Goal: Task Accomplishment & Management: Complete application form

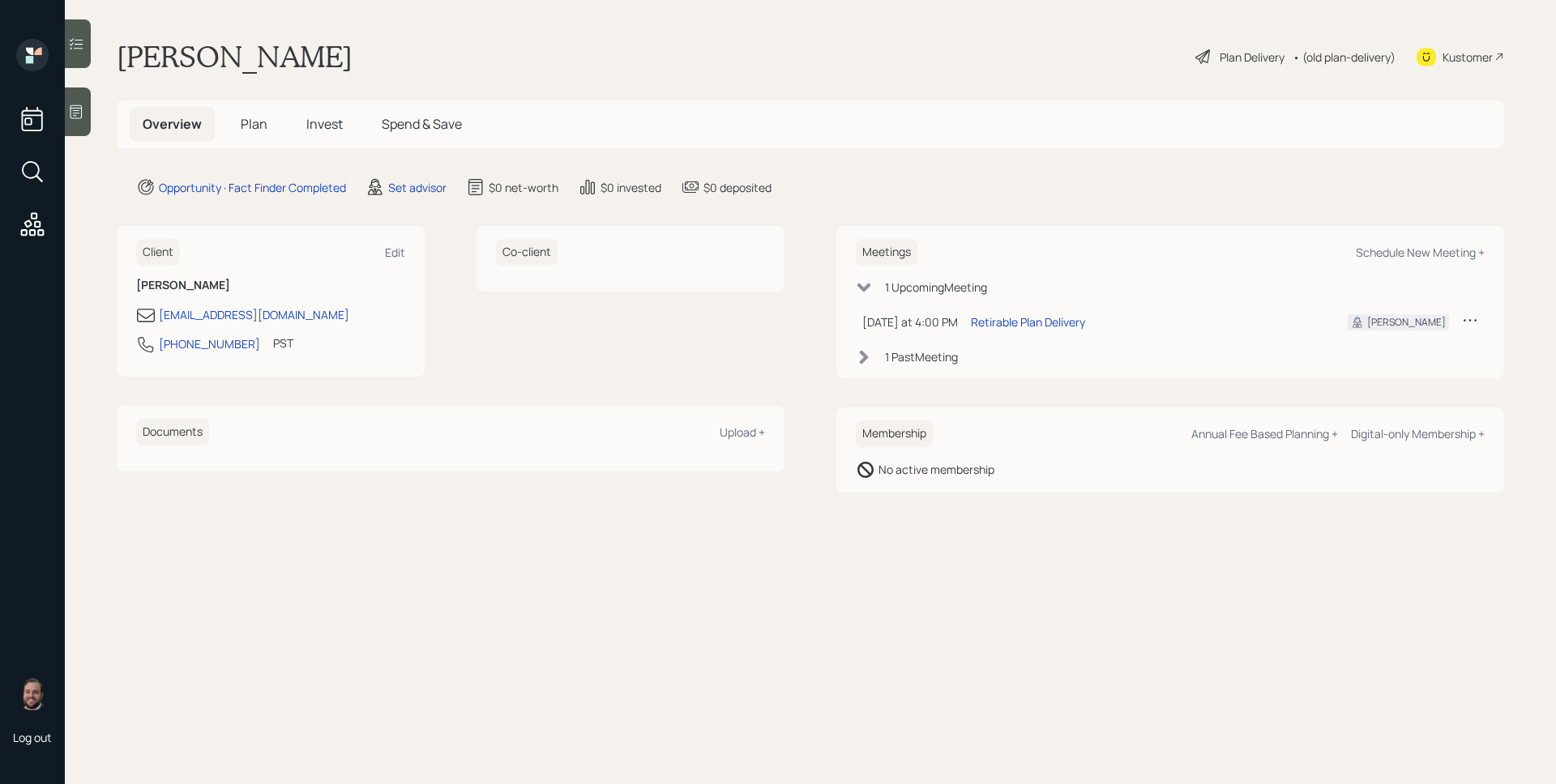
click at [392, 195] on div "Set advisor" at bounding box center [418, 187] width 58 height 17
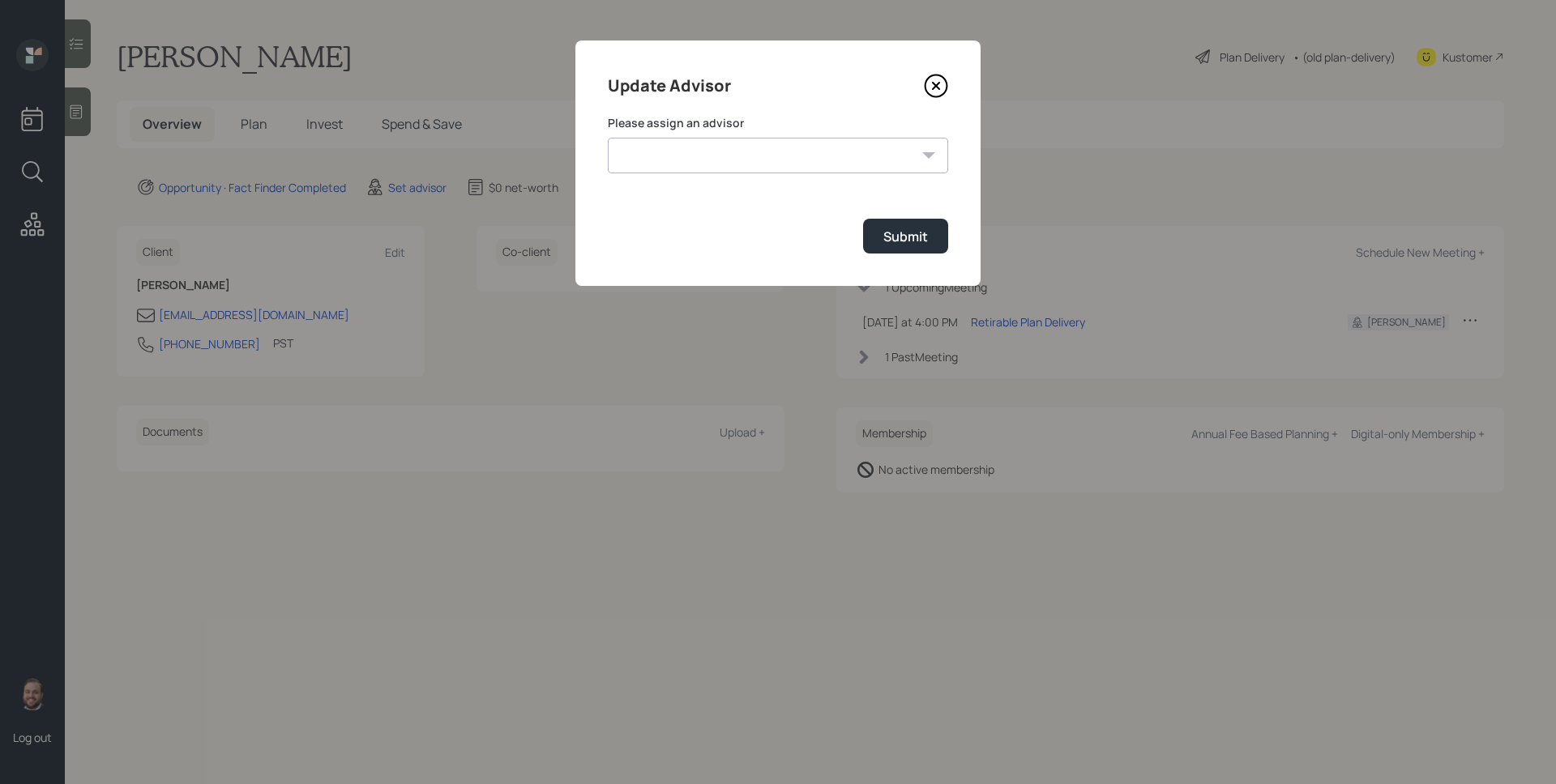
click at [679, 146] on select "[PERSON_NAME] [PERSON_NAME] [PERSON_NAME] [PERSON_NAME] End [PERSON_NAME] [PERS…" at bounding box center [778, 155] width 340 height 35
select select "d946c976-65aa-4529-ac9d-02c4f1114fc0"
click at [608, 137] on select "[PERSON_NAME] [PERSON_NAME] [PERSON_NAME] [PERSON_NAME] End [PERSON_NAME] [PERS…" at bounding box center [778, 155] width 340 height 35
click at [886, 241] on div "Submit" at bounding box center [905, 236] width 45 height 18
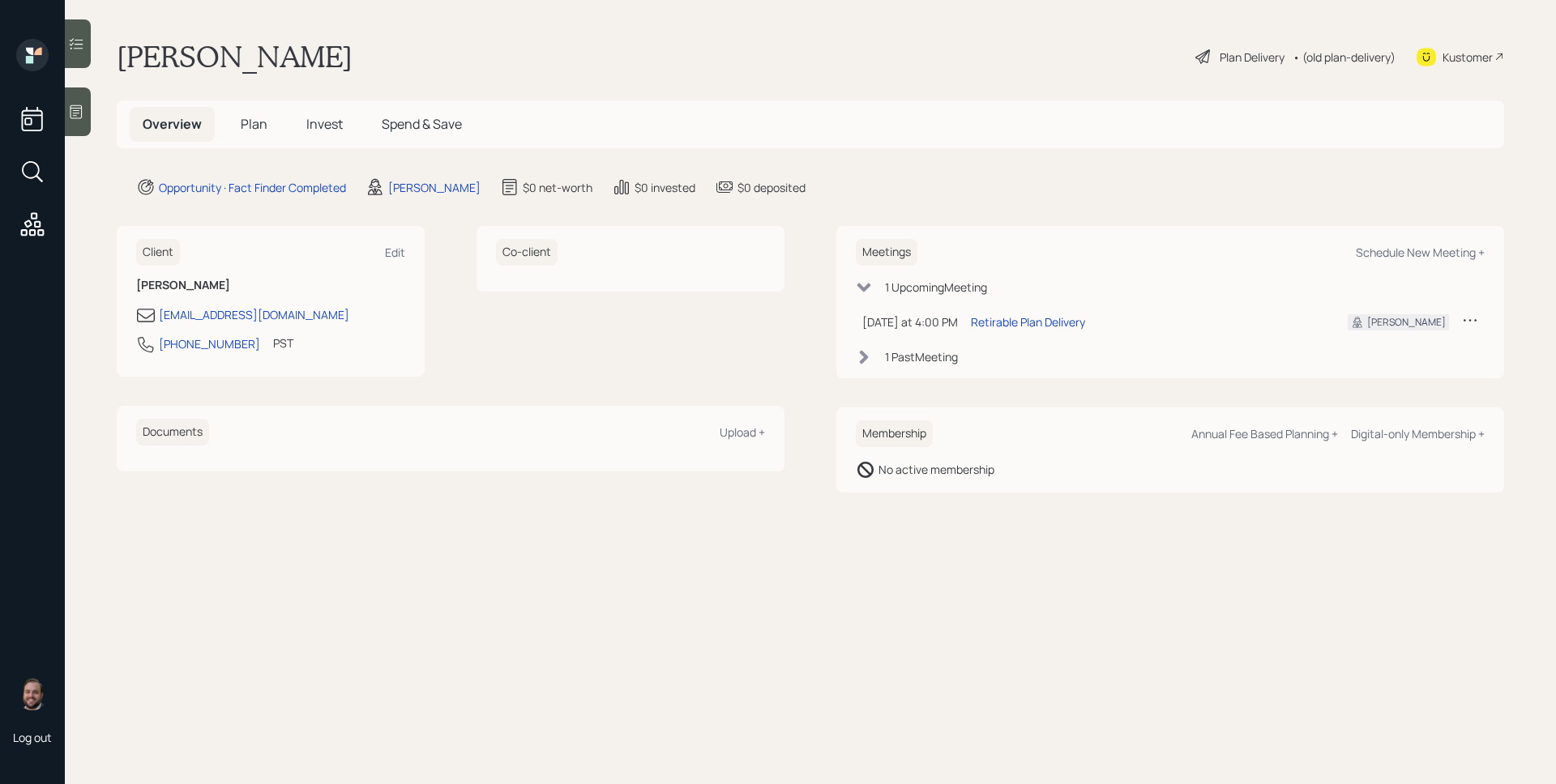
click at [247, 121] on span "Plan" at bounding box center [254, 124] width 26 height 18
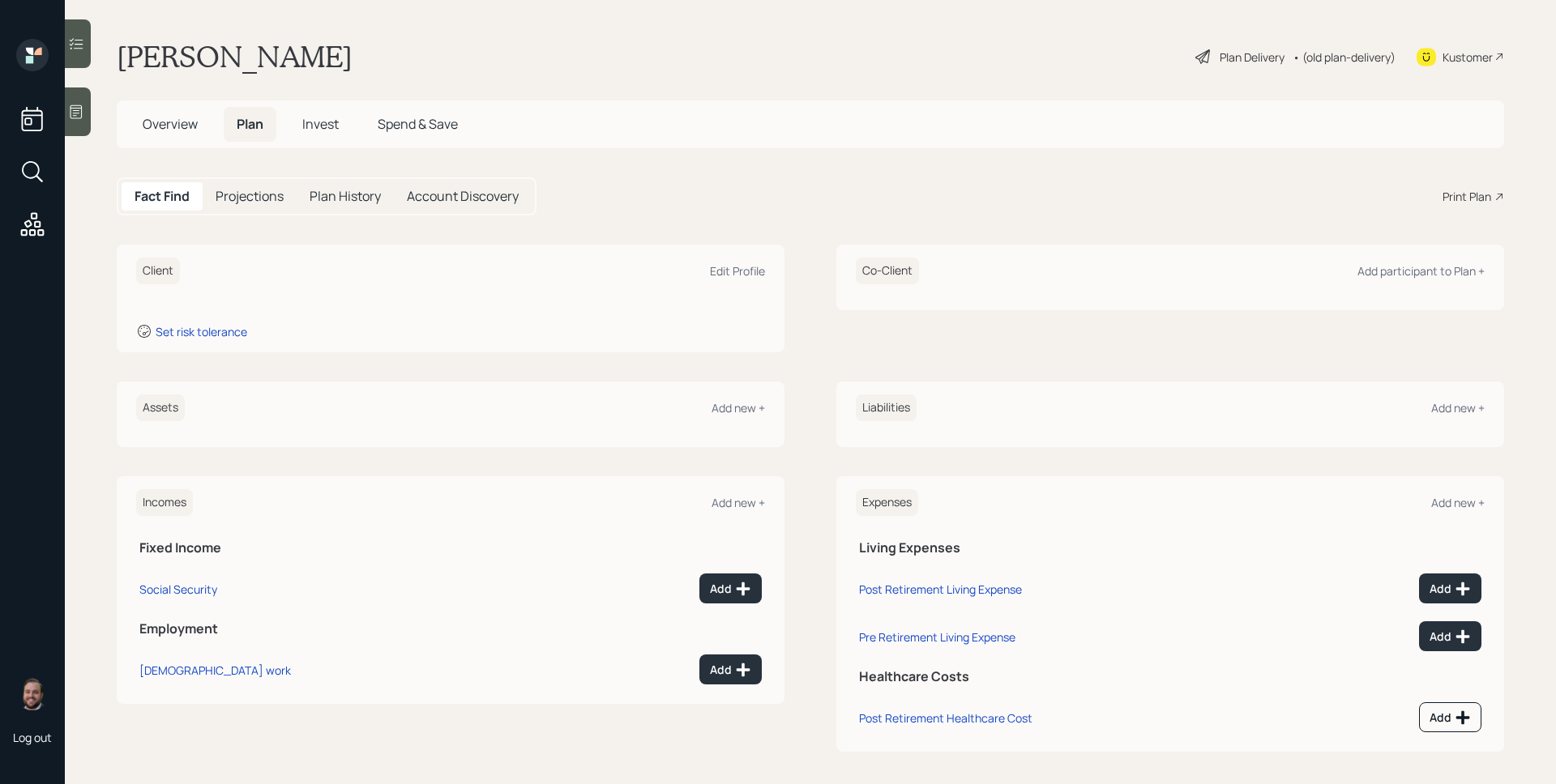
click at [86, 109] on div at bounding box center [77, 111] width 26 height 48
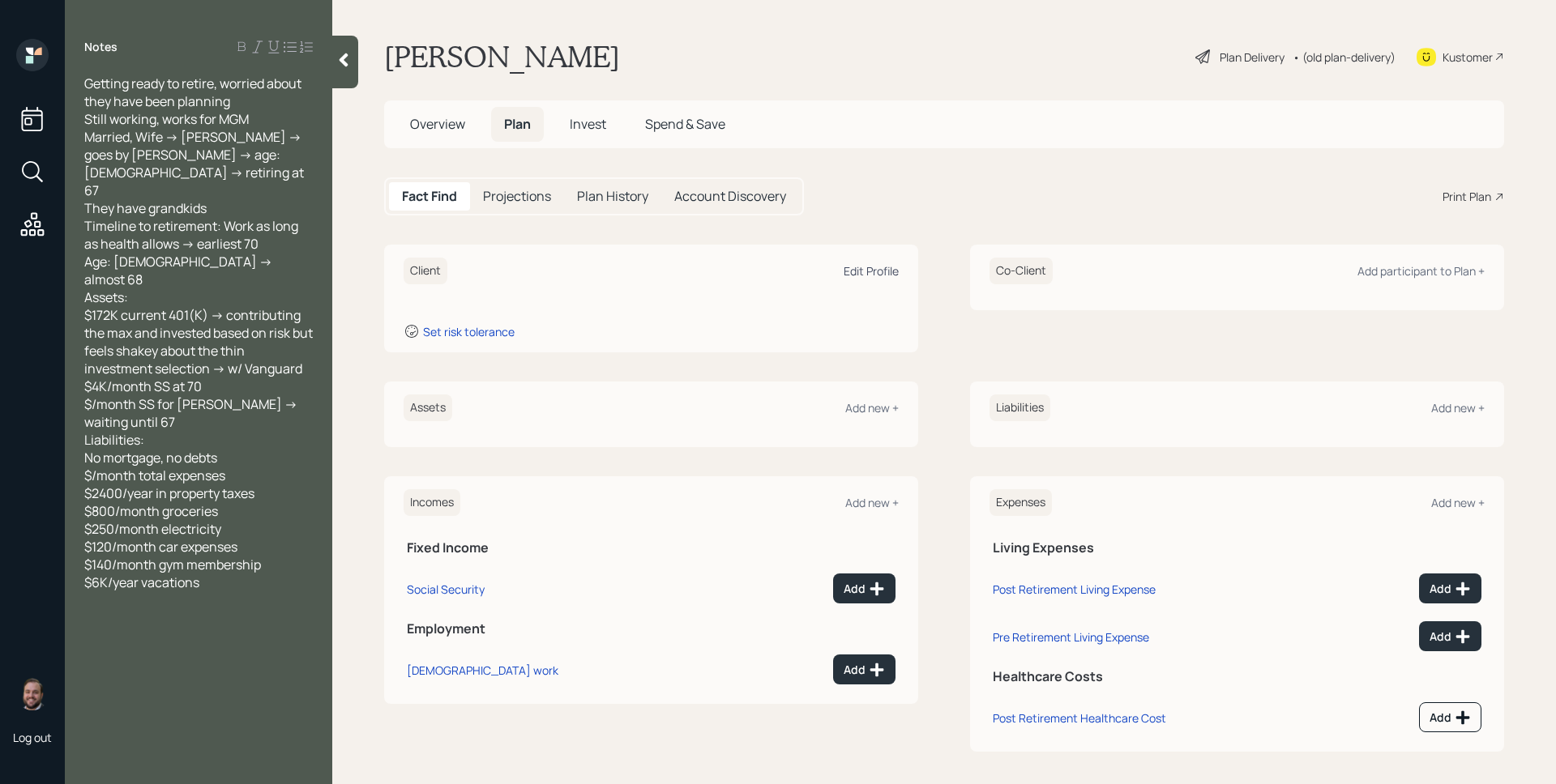
click at [860, 270] on div "Edit Profile" at bounding box center [871, 271] width 56 height 15
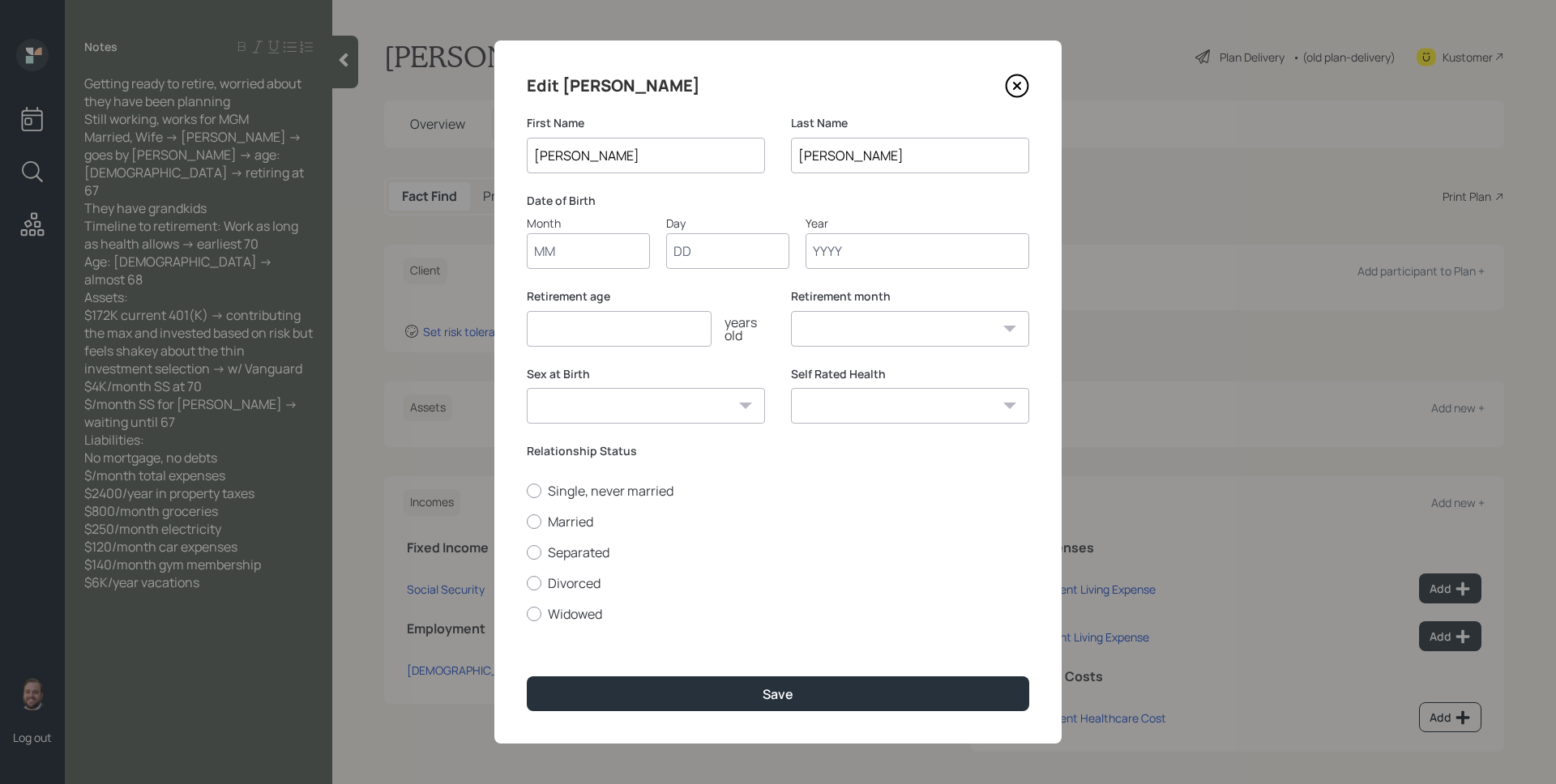
click at [589, 246] on input "Month" at bounding box center [588, 251] width 123 height 35
type input "09"
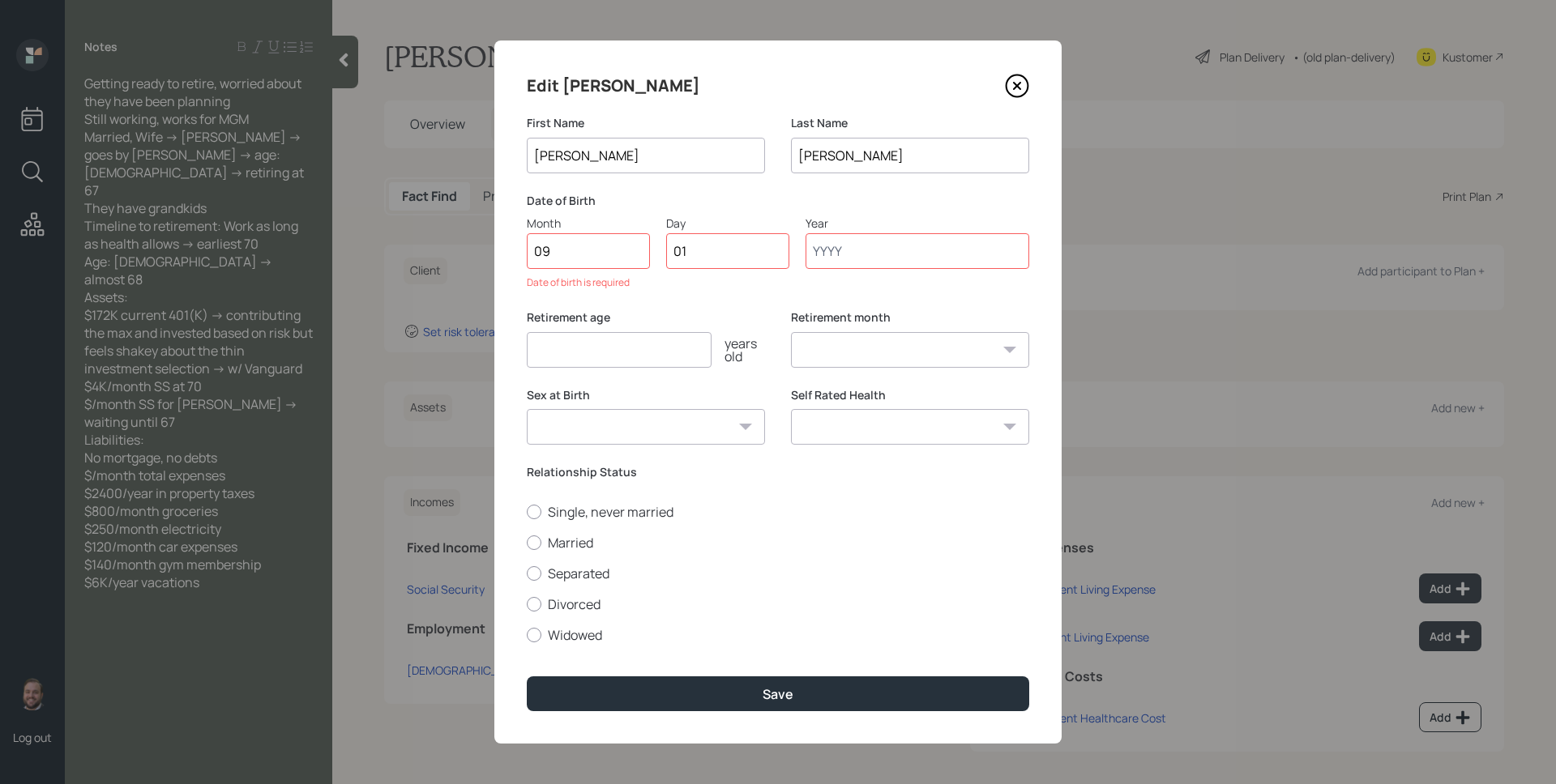
click at [683, 258] on input "01" at bounding box center [727, 251] width 123 height 35
type input "30"
click at [874, 262] on input "Year" at bounding box center [917, 251] width 224 height 35
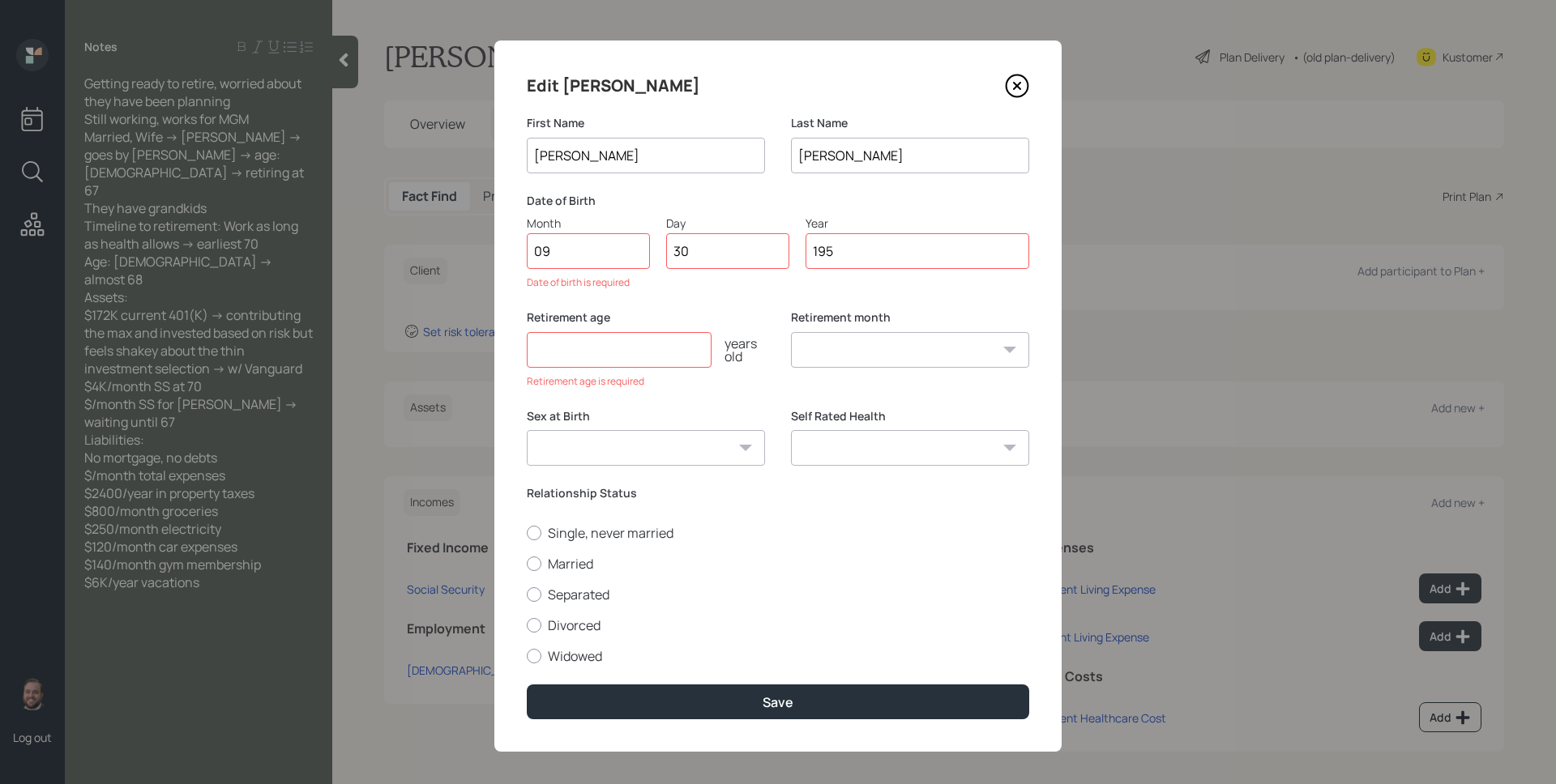
type input "1958"
select select "9"
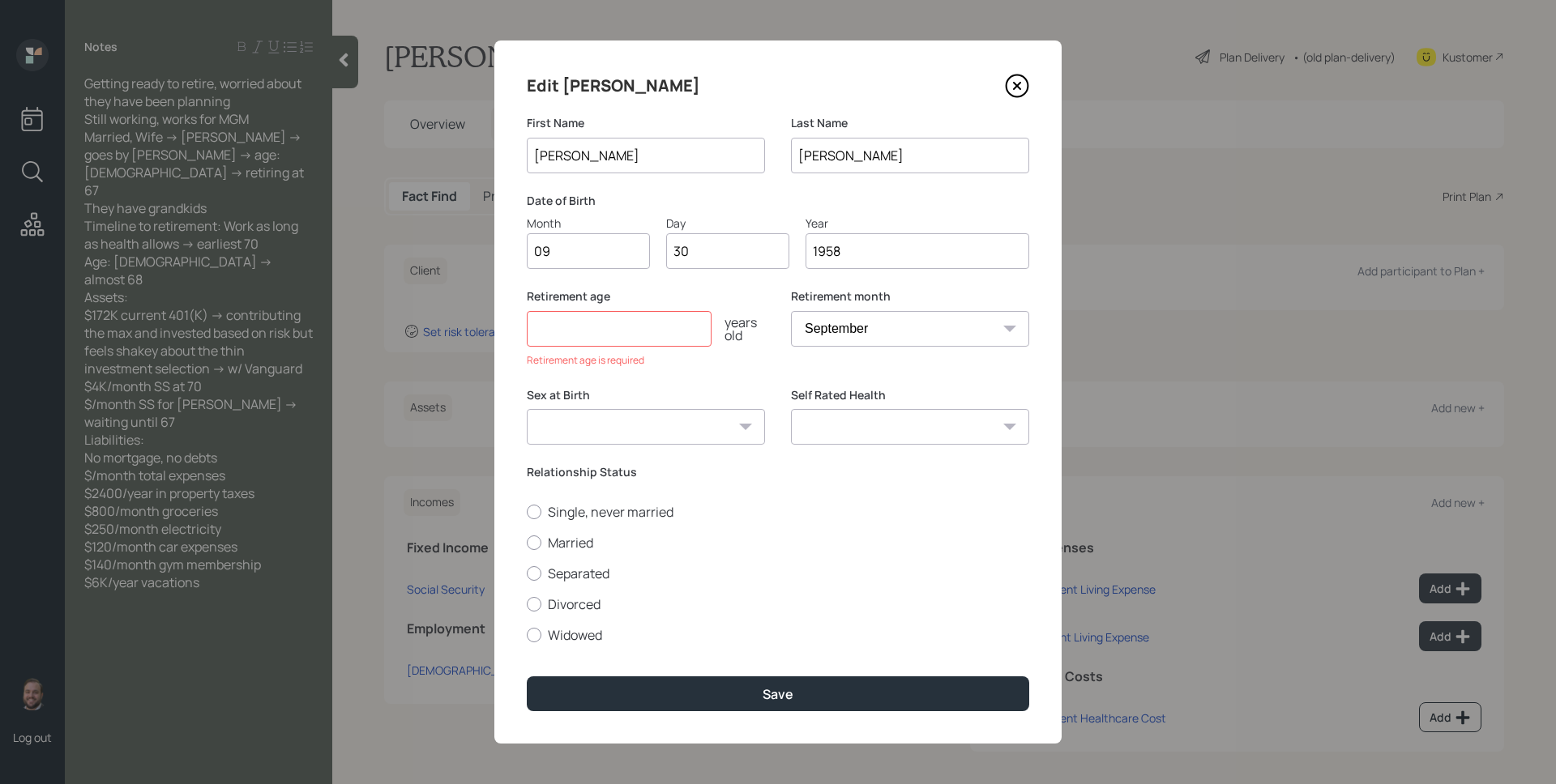
type input "1958"
click at [618, 340] on input "number" at bounding box center [619, 328] width 185 height 35
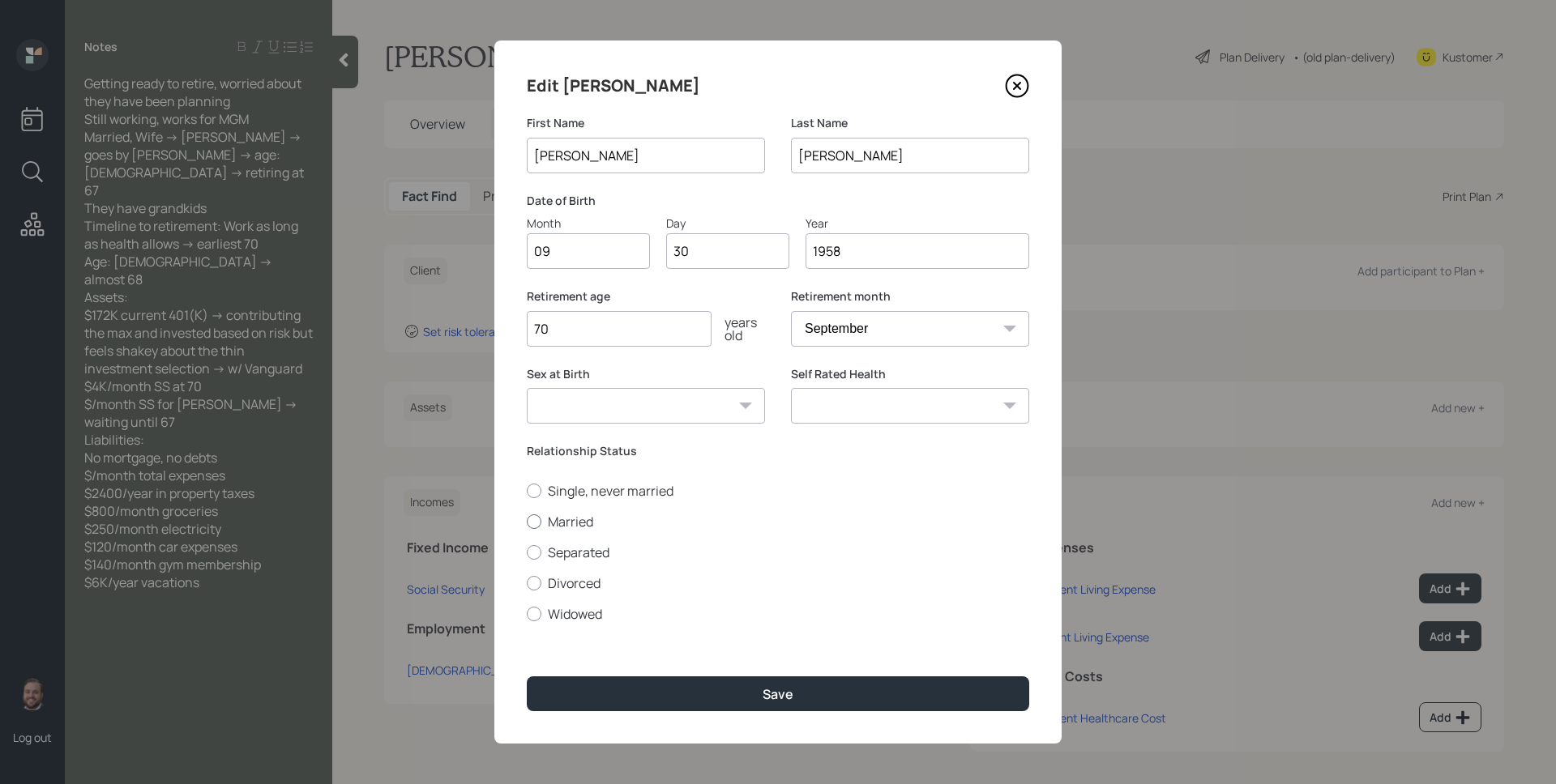
type input "70"
click at [588, 528] on label "Married" at bounding box center [778, 522] width 502 height 18
click at [527, 522] on input "Married" at bounding box center [526, 521] width 1 height 1
radio input "true"
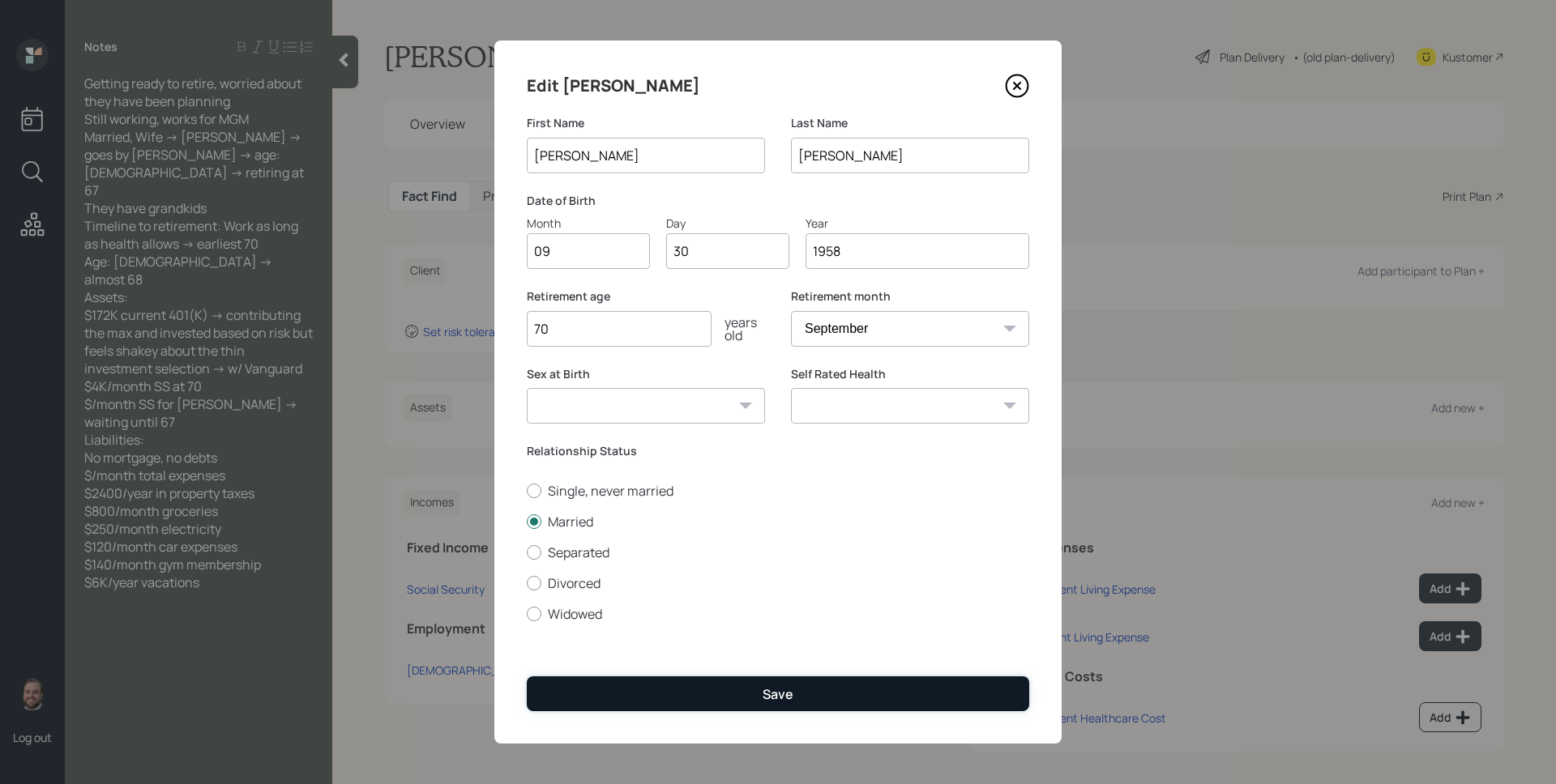
click at [753, 677] on button "Save" at bounding box center [778, 694] width 502 height 35
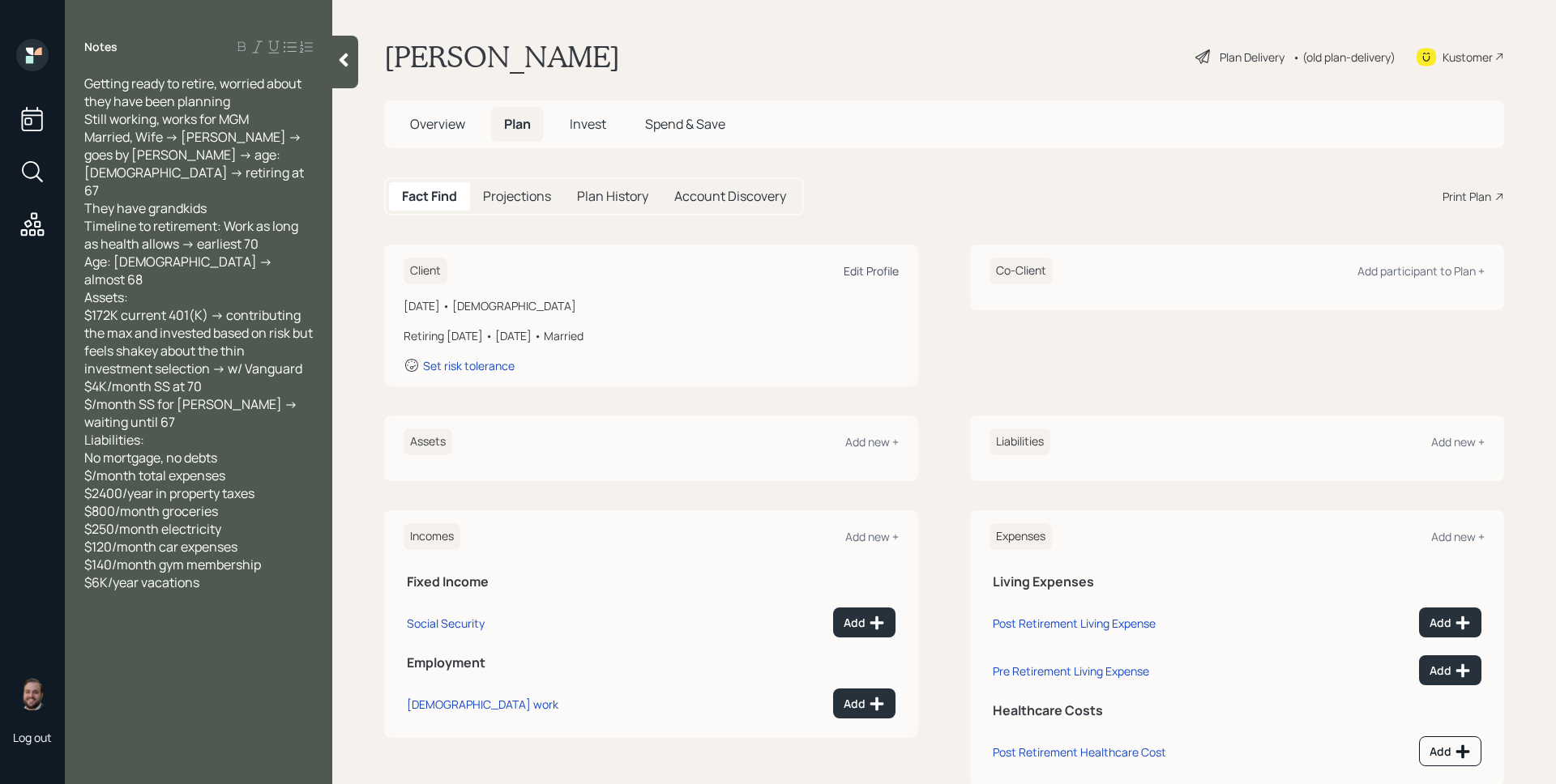
click at [874, 271] on div "Edit Profile" at bounding box center [871, 271] width 56 height 15
select select "9"
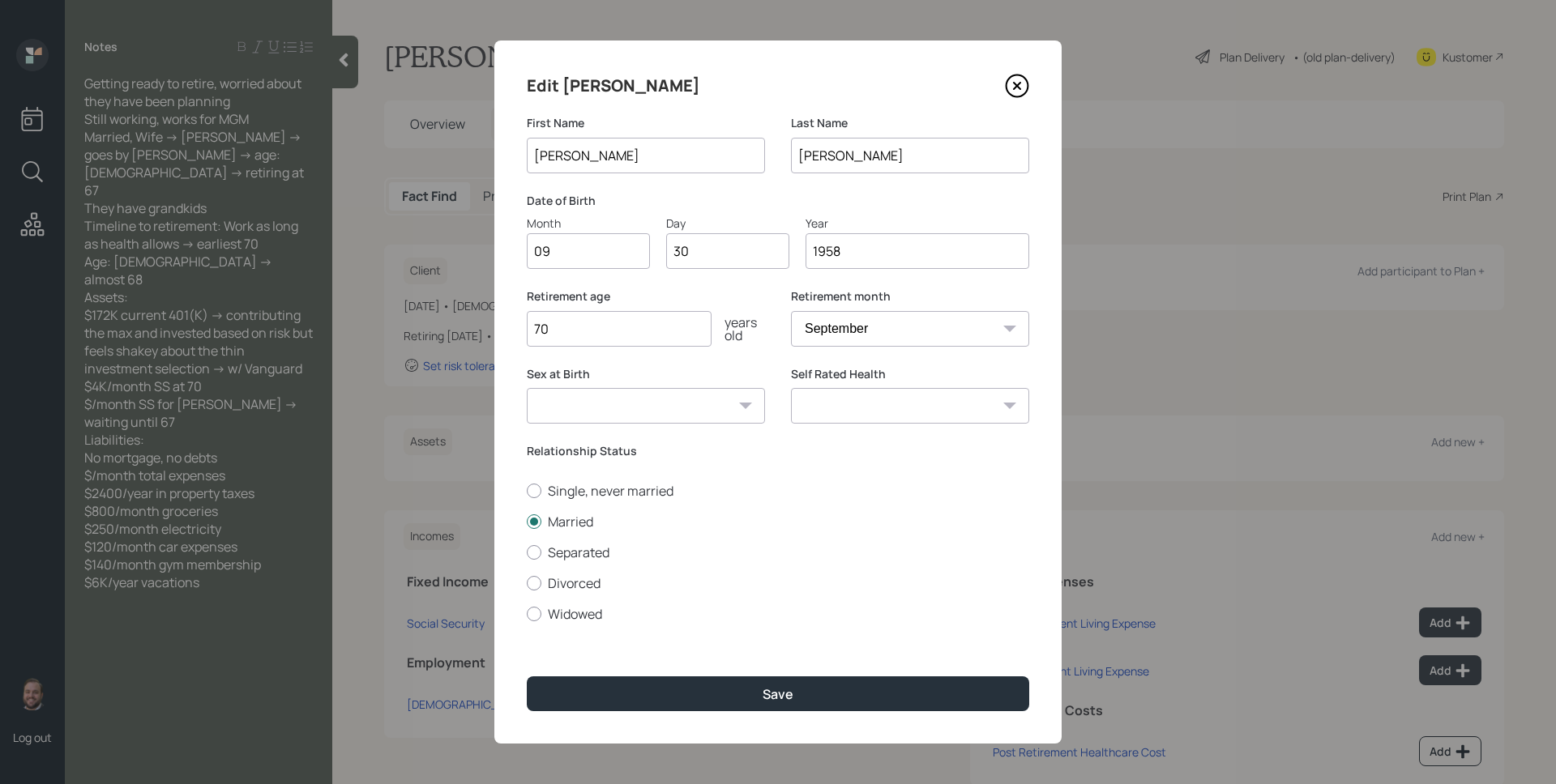
click at [864, 251] on input "1958" at bounding box center [917, 251] width 224 height 35
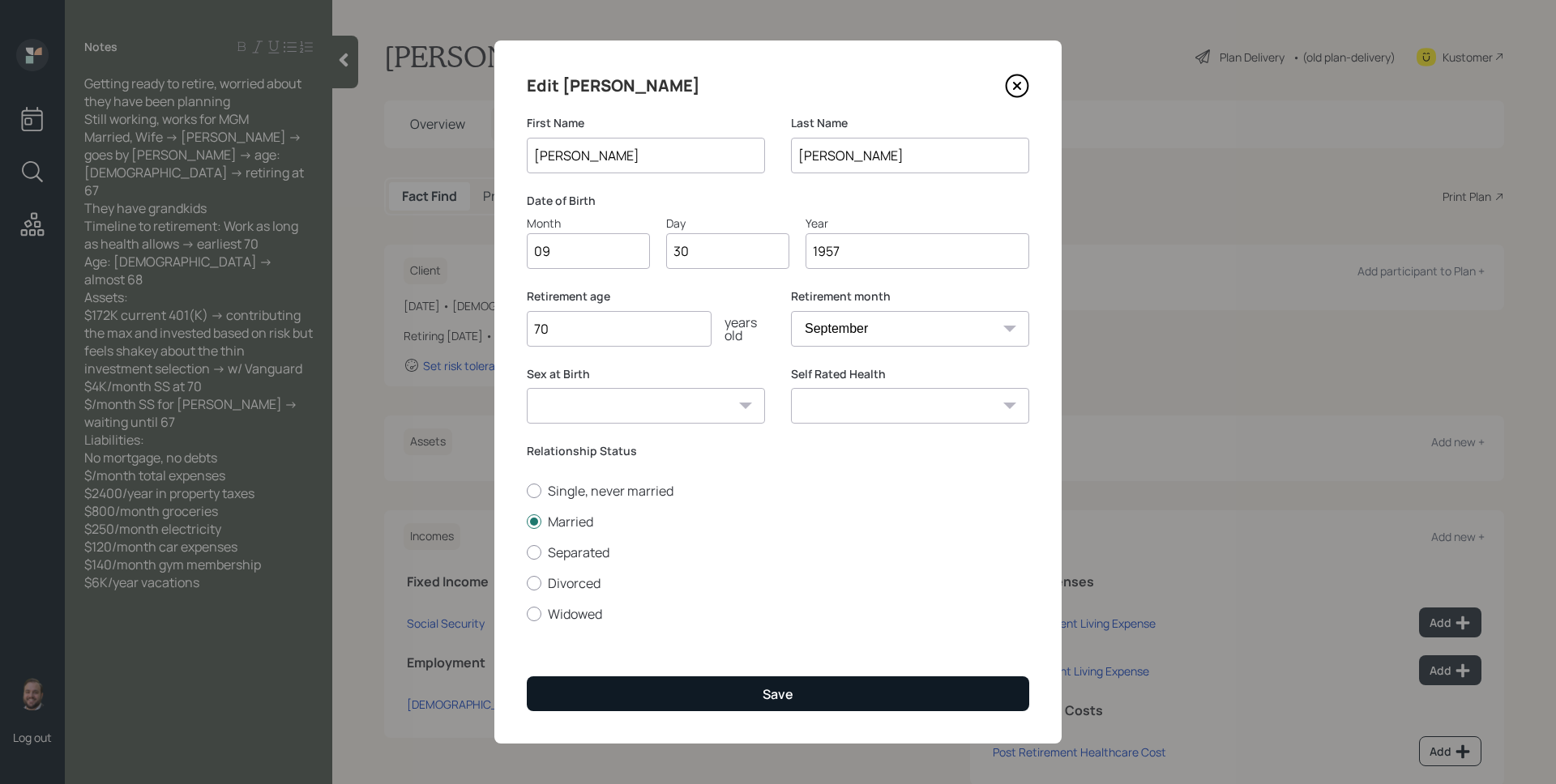
type input "1957"
click at [835, 698] on button "Save" at bounding box center [778, 694] width 502 height 35
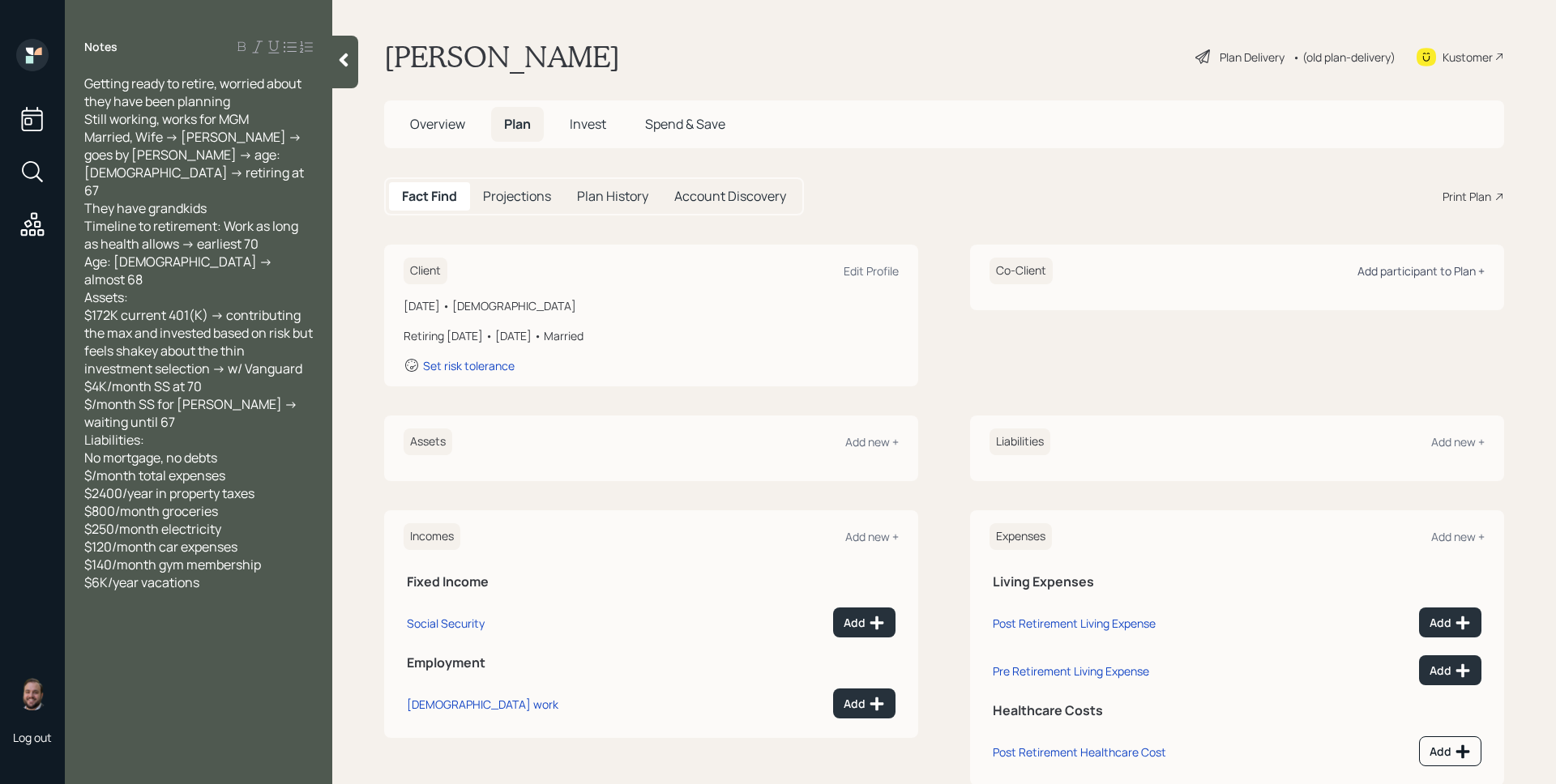
click at [1415, 269] on div "Add participant to Plan +" at bounding box center [1421, 271] width 127 height 15
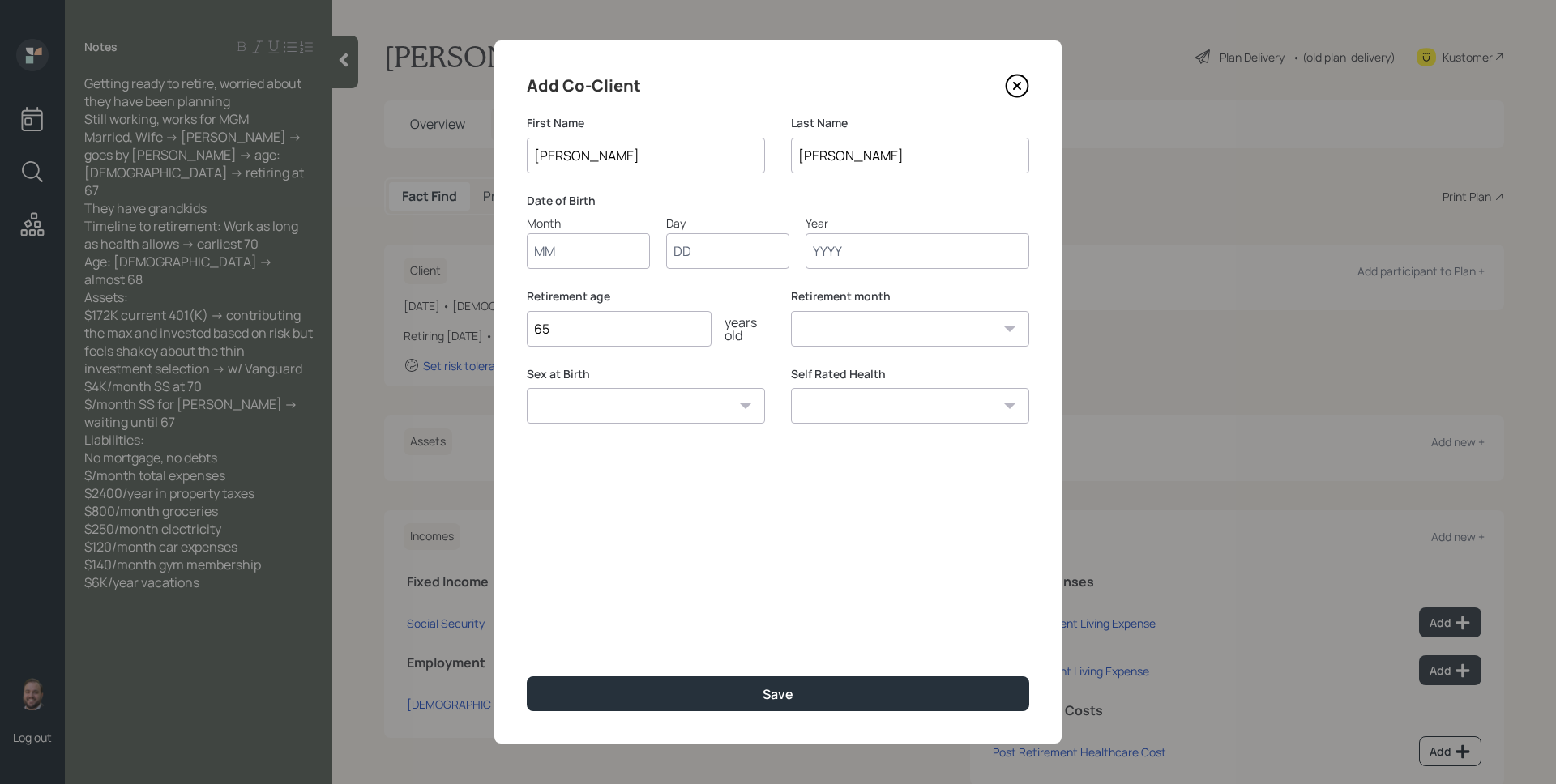
type input "[PERSON_NAME]"
click at [605, 256] on input "Month" at bounding box center [588, 251] width 123 height 35
type input "01"
type input "1960"
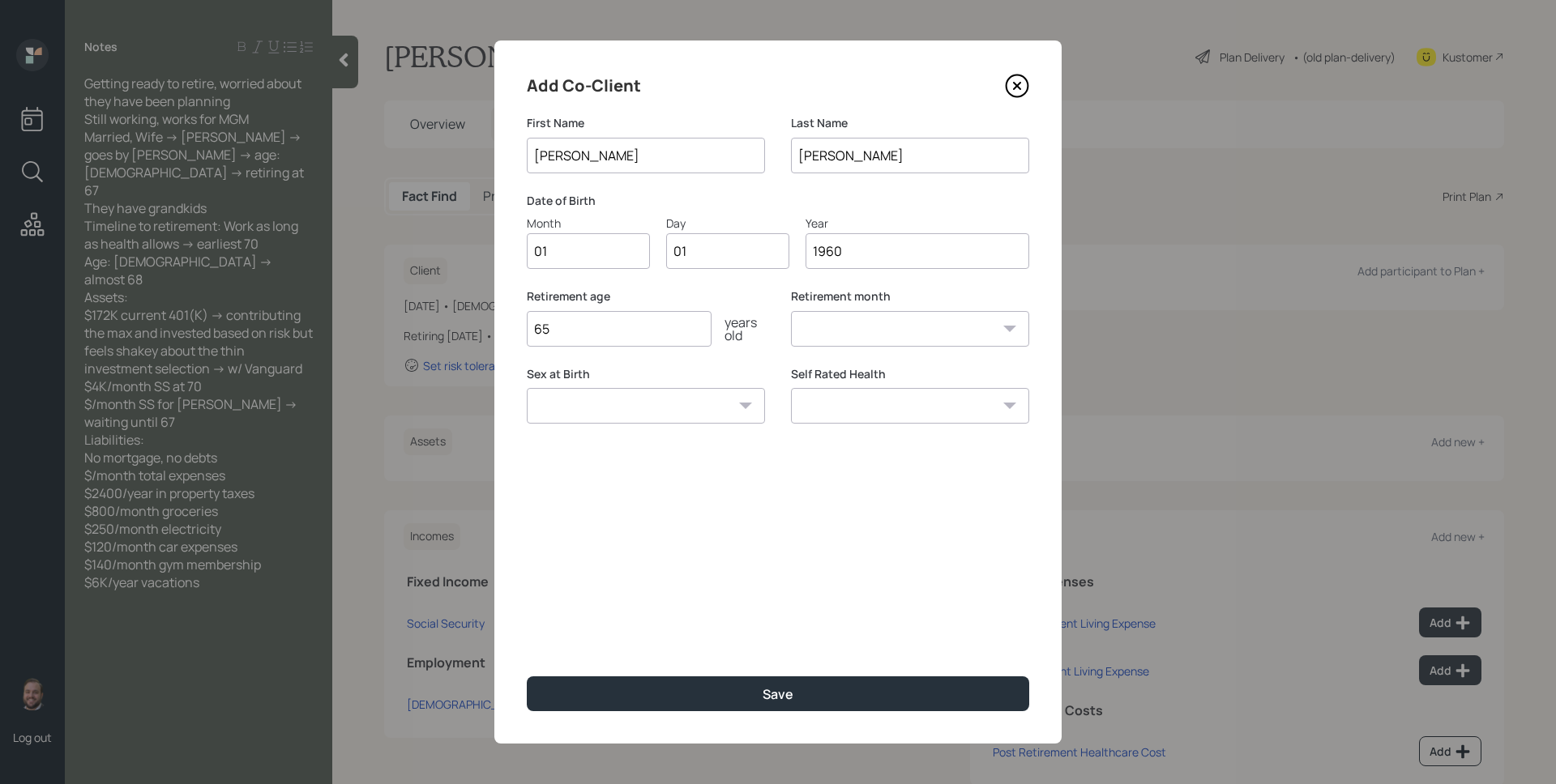
select select "1"
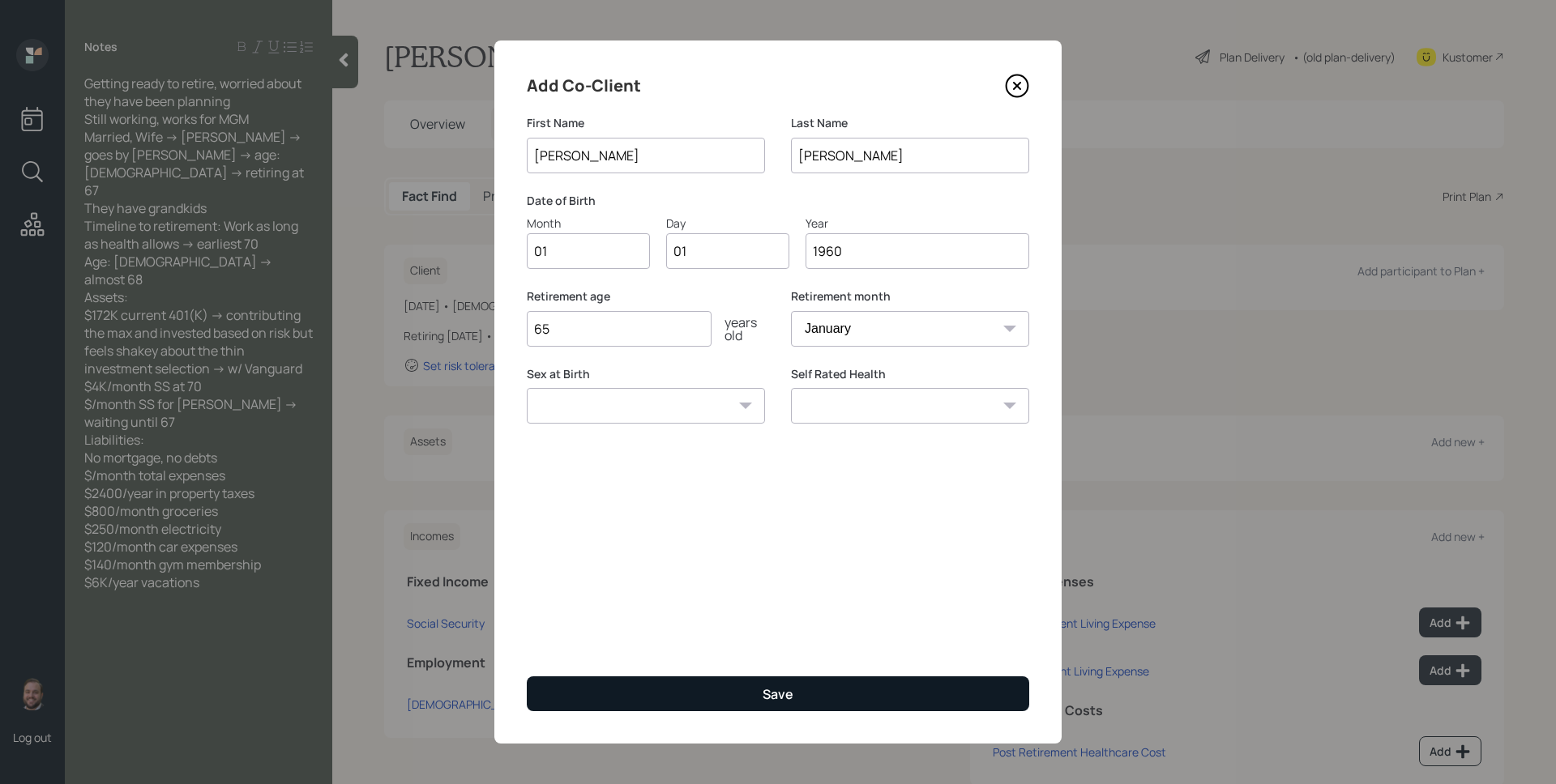
type input "1960"
click at [824, 681] on button "Save" at bounding box center [778, 694] width 502 height 35
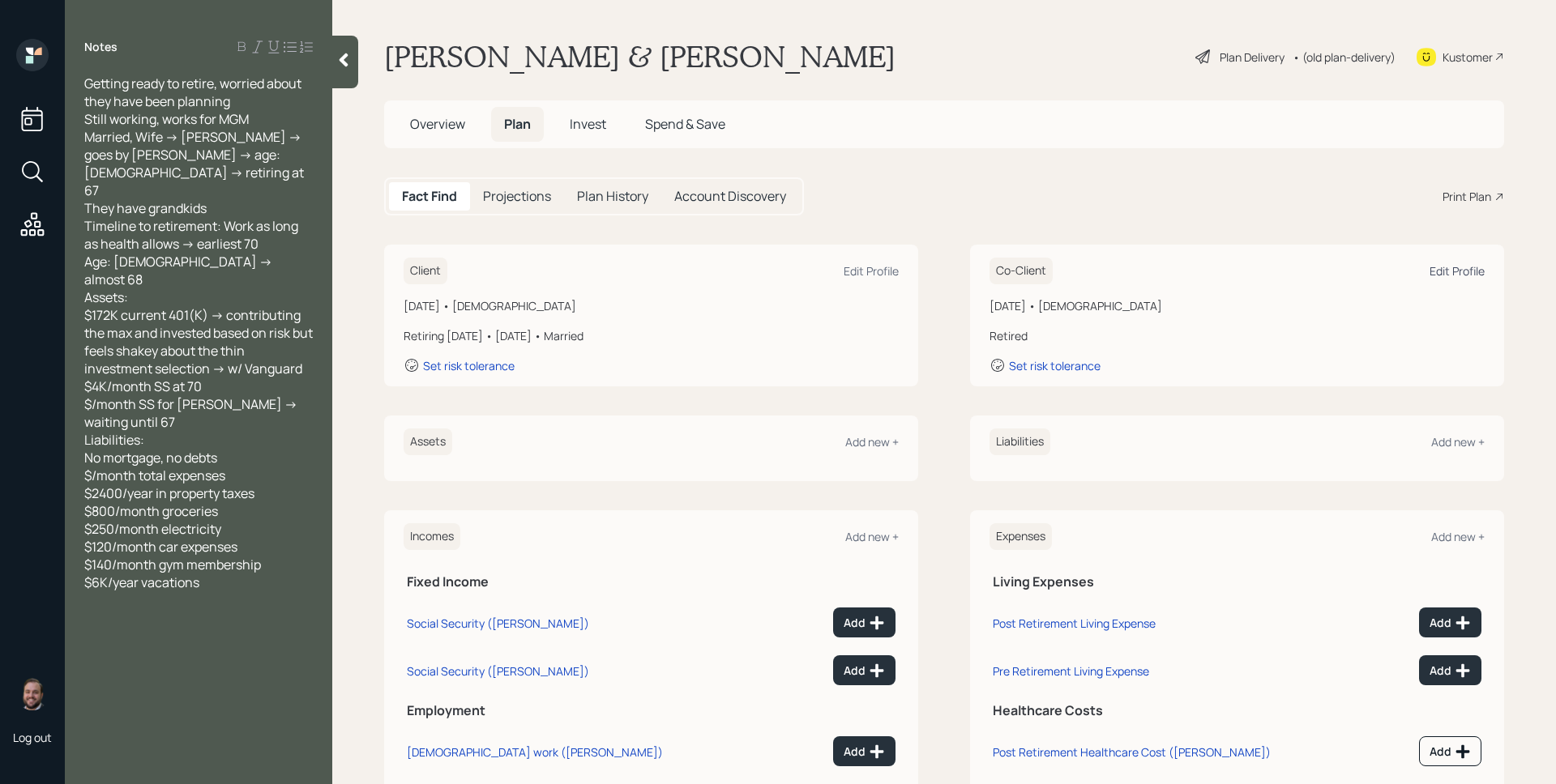
click at [1435, 267] on div "Edit Profile" at bounding box center [1457, 271] width 56 height 15
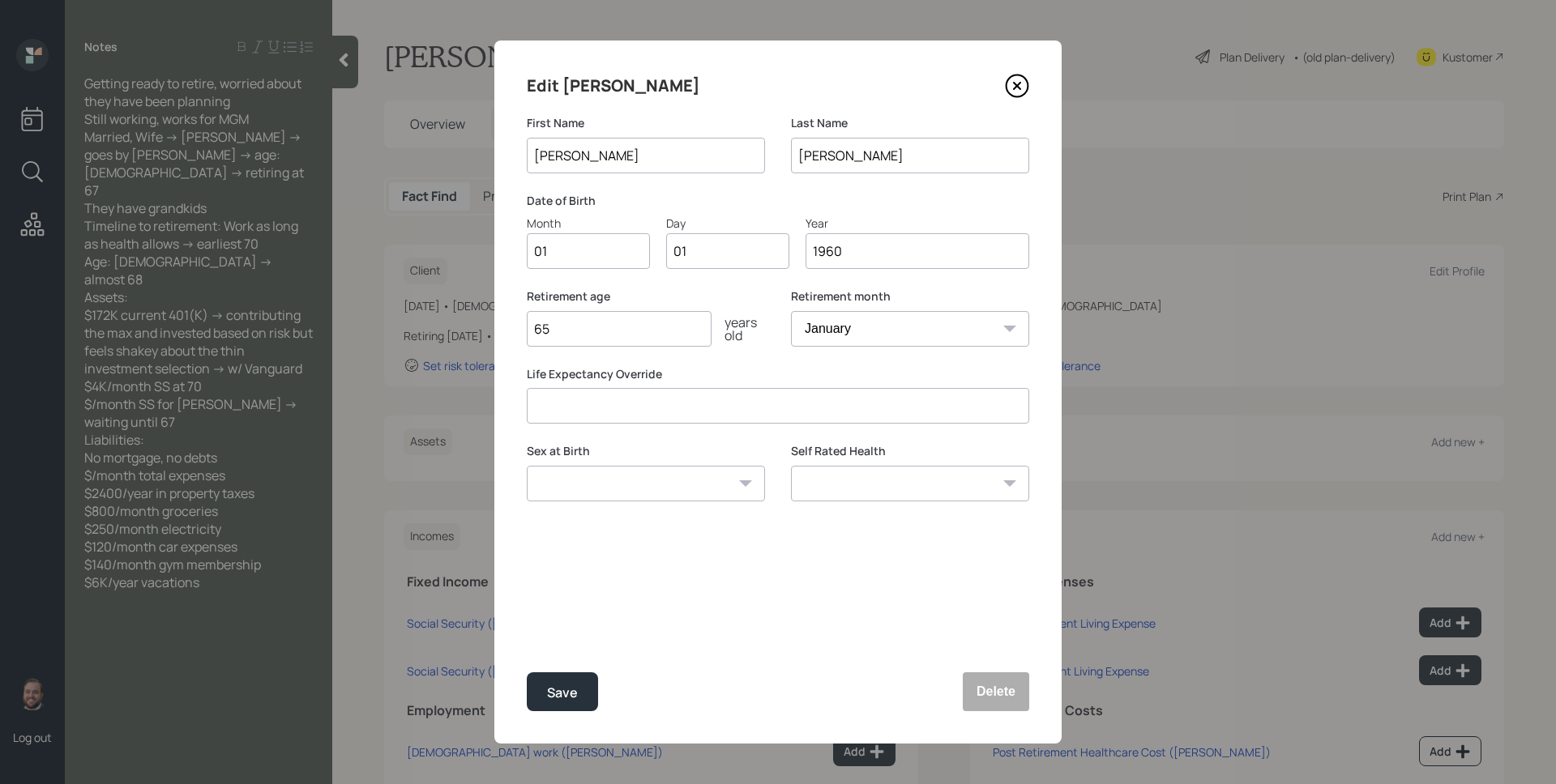
click at [635, 331] on input "65" at bounding box center [619, 328] width 185 height 35
type input "67"
drag, startPoint x: 570, startPoint y: 685, endPoint x: 591, endPoint y: 678, distance: 22.1
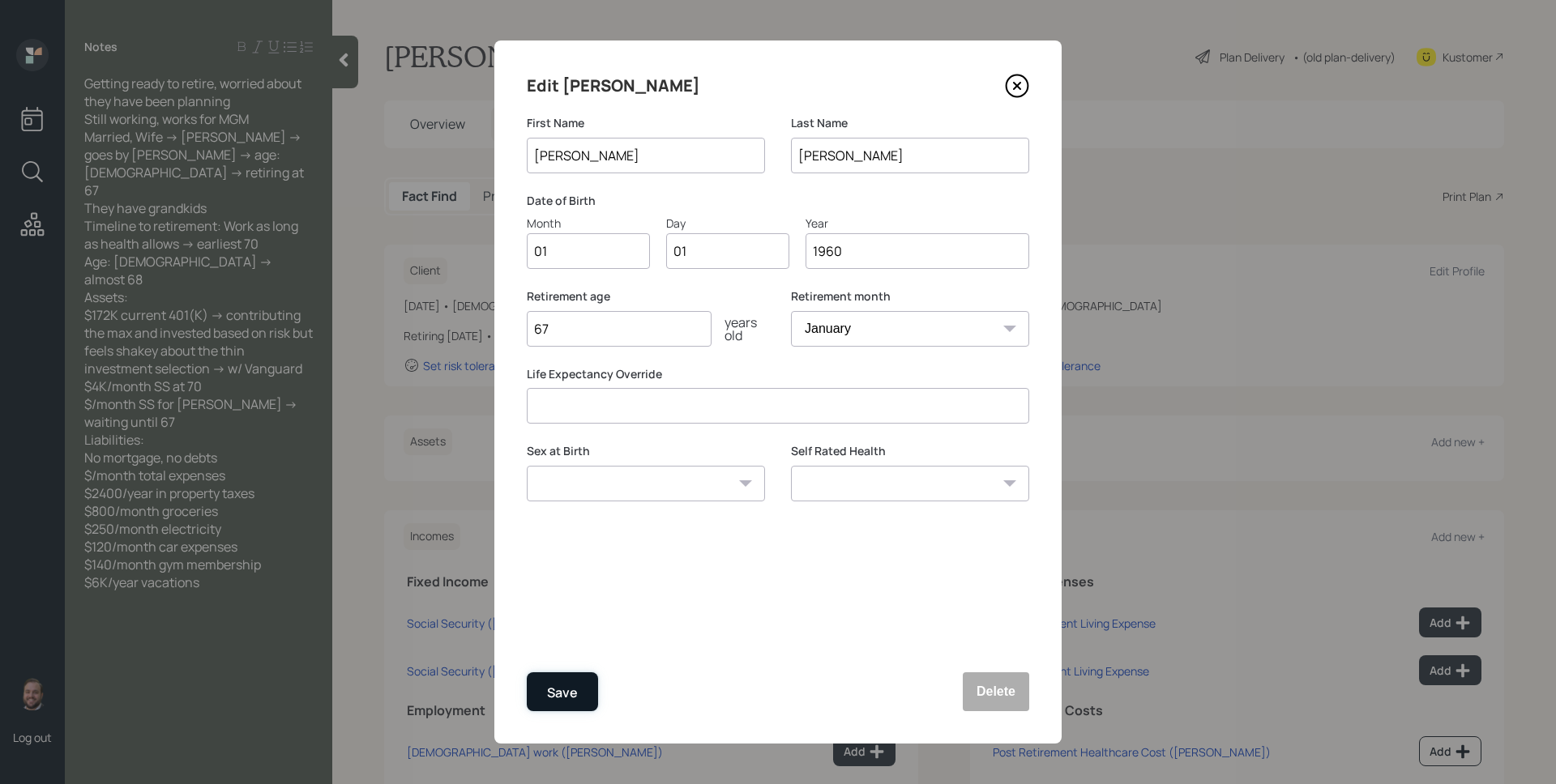
click at [570, 685] on div "Save" at bounding box center [562, 693] width 31 height 22
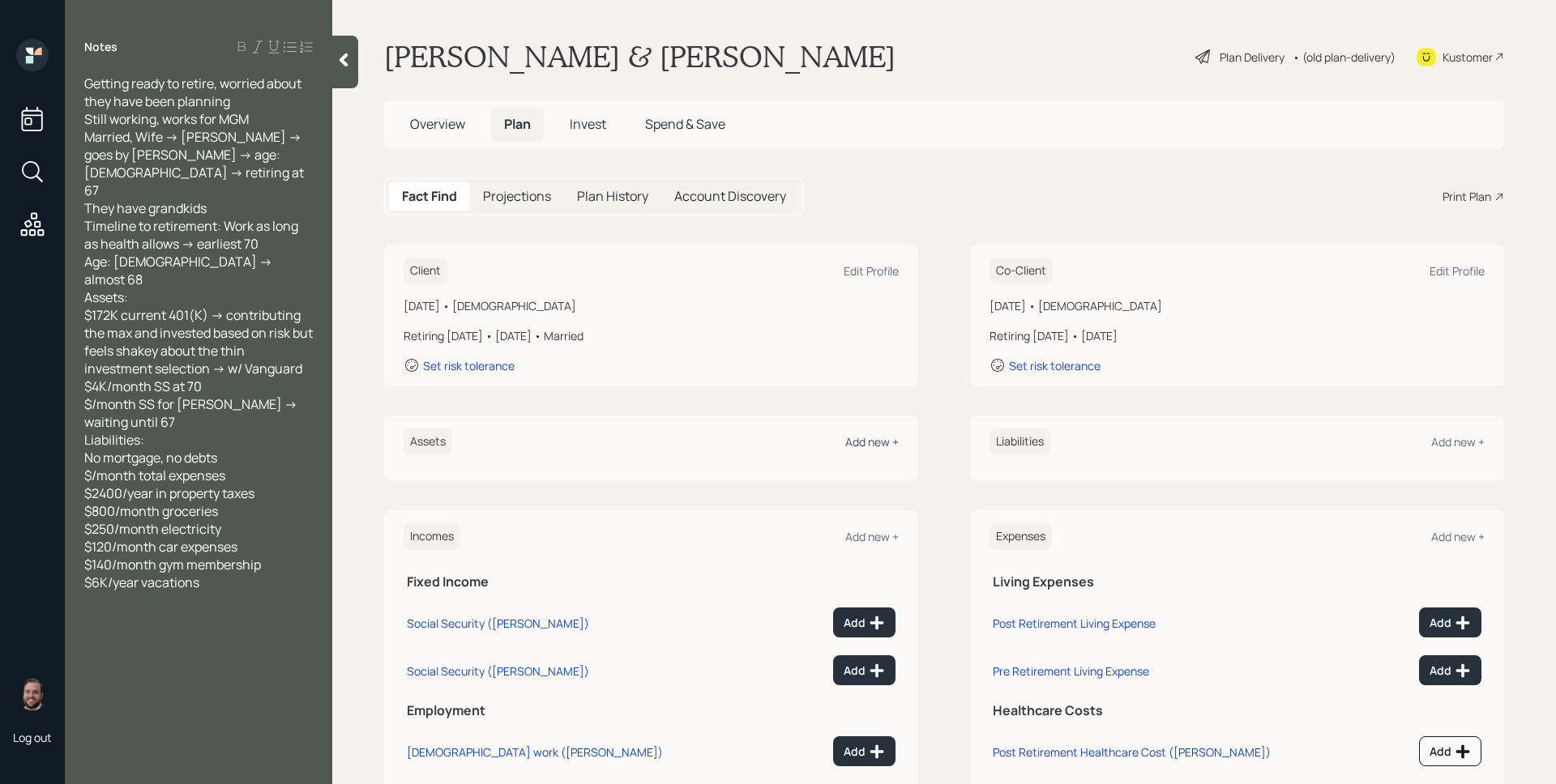
click at [864, 438] on div "Add new +" at bounding box center [872, 441] width 54 height 15
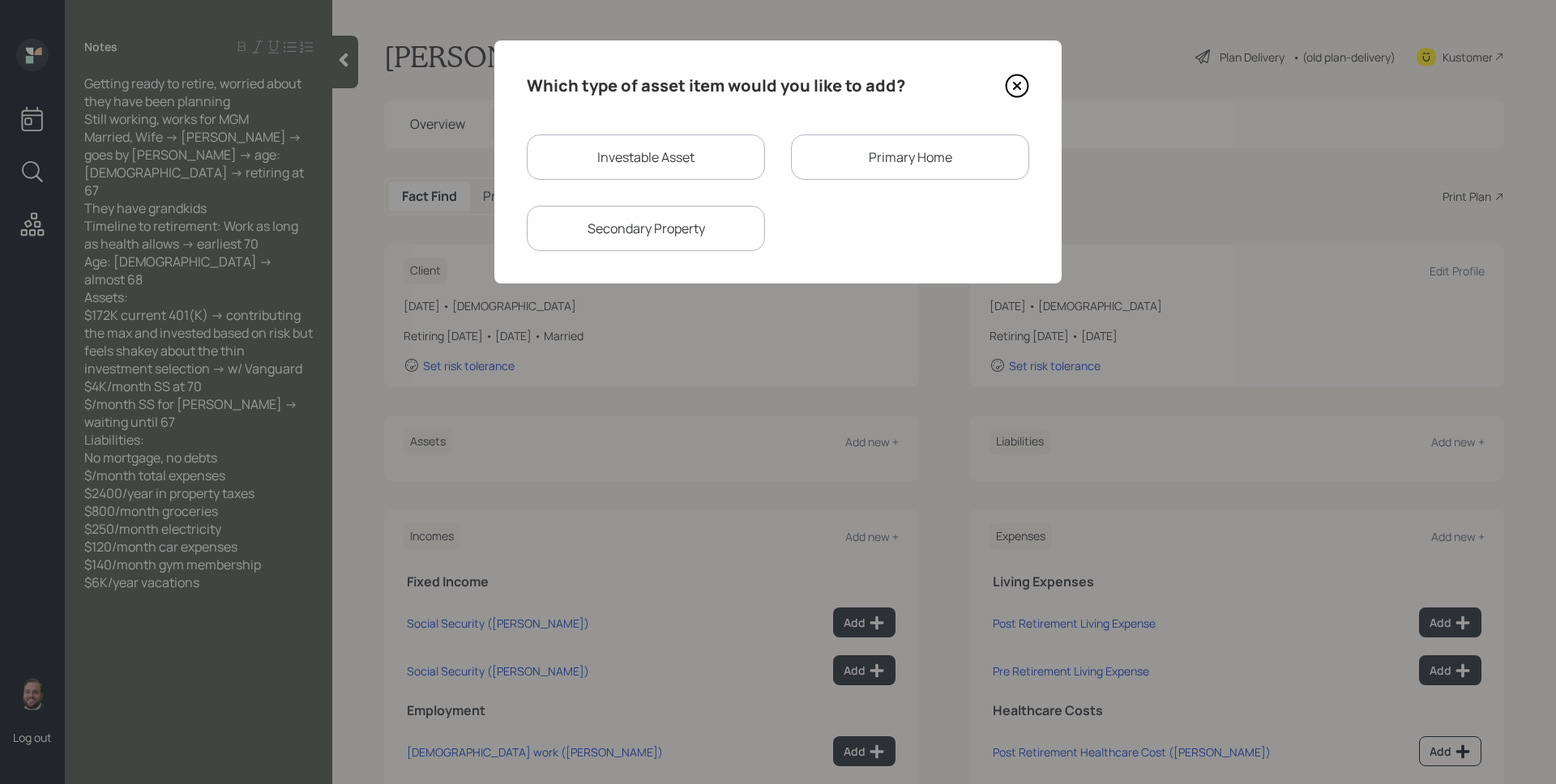
click at [661, 151] on div "Investable Asset" at bounding box center [646, 157] width 238 height 45
select select "taxable"
select select "balanced"
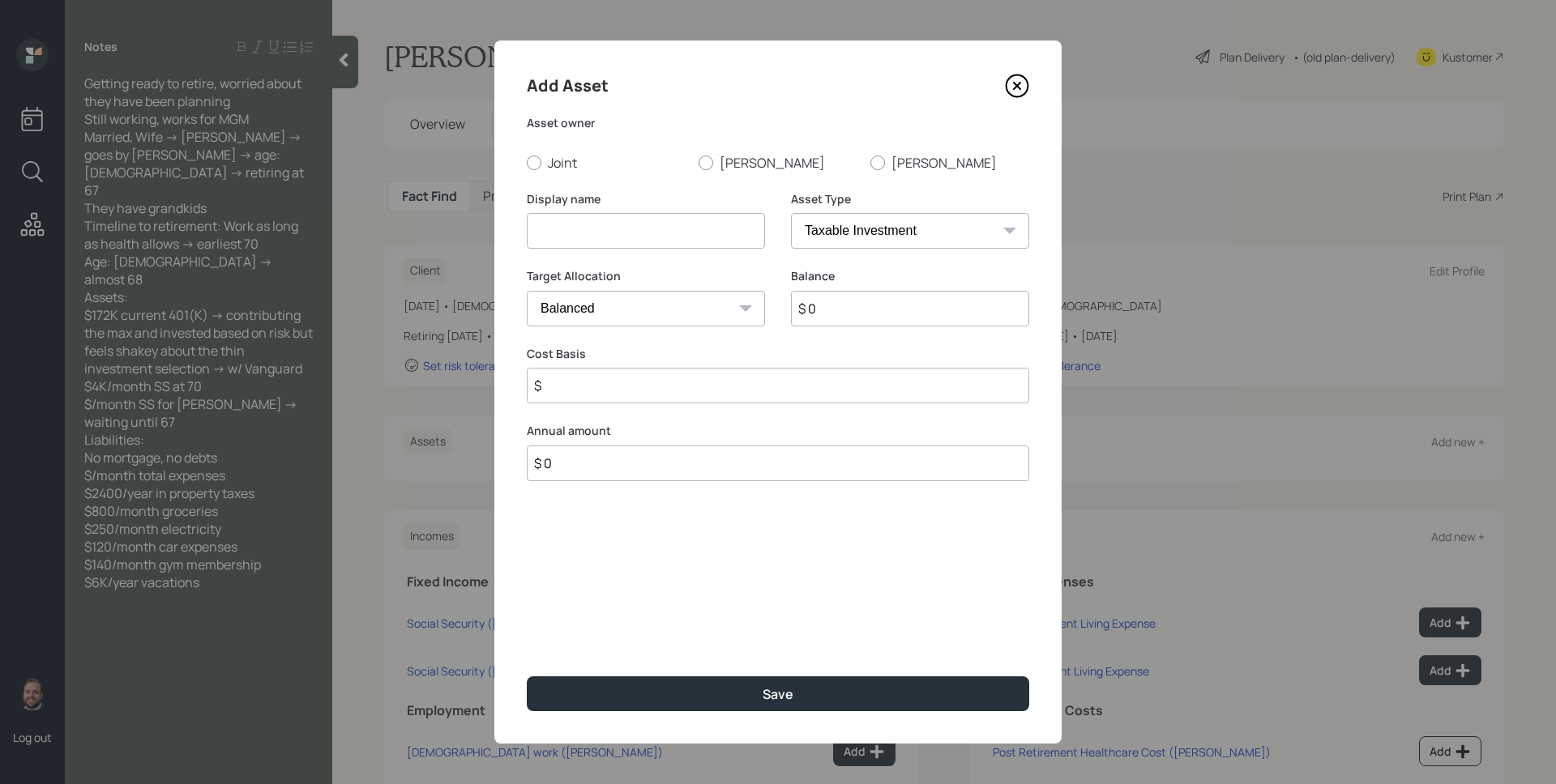
click at [720, 172] on div "Add Asset Asset owner Joint [PERSON_NAME] [PERSON_NAME] Display name Asset Type…" at bounding box center [778, 392] width 568 height 703
click at [718, 161] on label "[PERSON_NAME]" at bounding box center [778, 163] width 159 height 18
click at [699, 162] on input "[PERSON_NAME]" at bounding box center [698, 162] width 1 height 1
radio input "true"
click at [677, 228] on input at bounding box center [646, 230] width 238 height 35
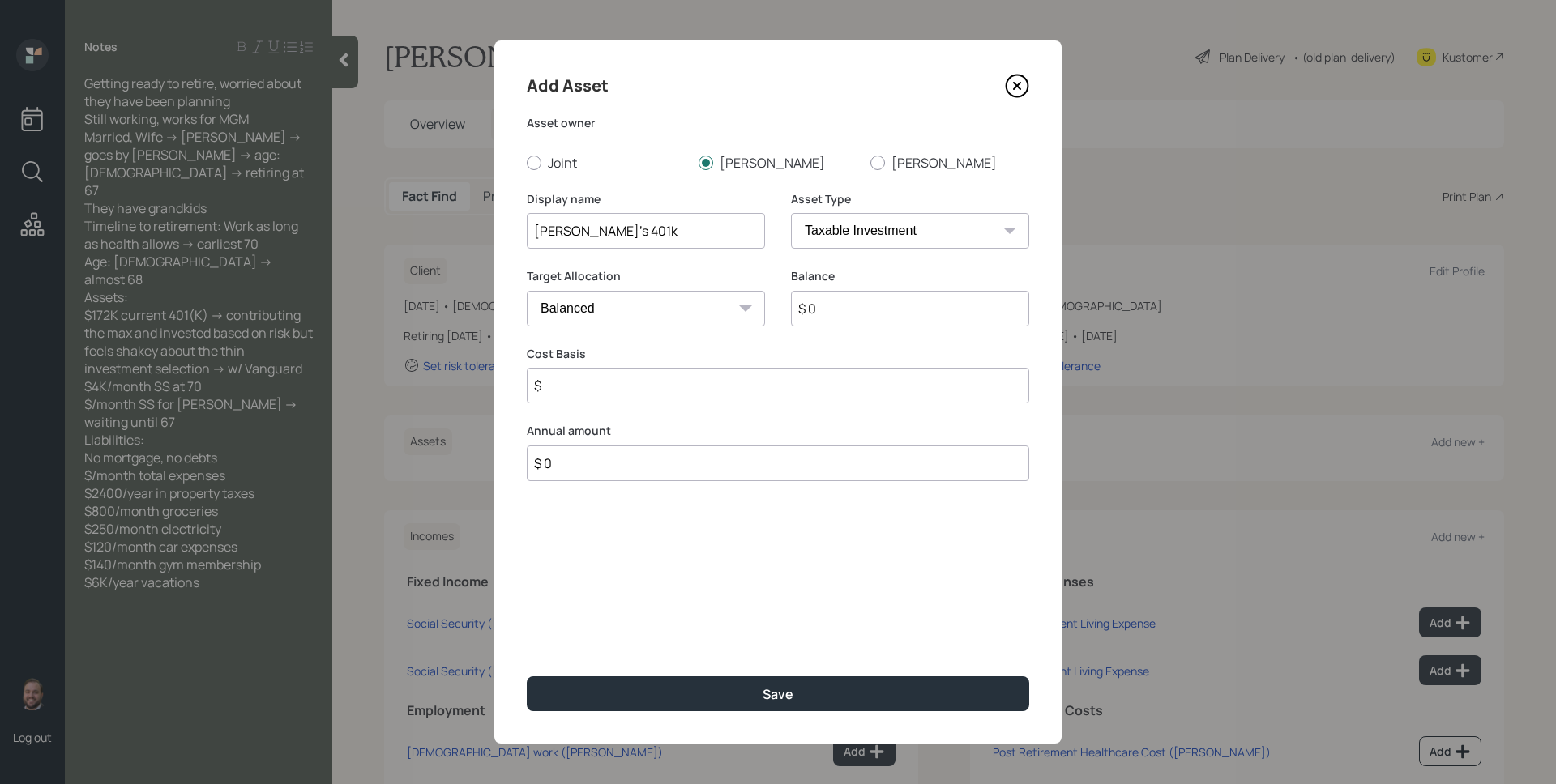
type input "[PERSON_NAME]'s 401k"
click at [853, 218] on select "SEP [PERSON_NAME] IRA 401(k) [PERSON_NAME] 401(k) 403(b) [PERSON_NAME] 403(b) 4…" at bounding box center [910, 230] width 238 height 35
select select "company_sponsored"
click at [791, 213] on select "SEP [PERSON_NAME] IRA 401(k) [PERSON_NAME] 401(k) 403(b) [PERSON_NAME] 403(b) 4…" at bounding box center [910, 230] width 238 height 35
click at [855, 309] on input "$ 0" at bounding box center [910, 308] width 238 height 35
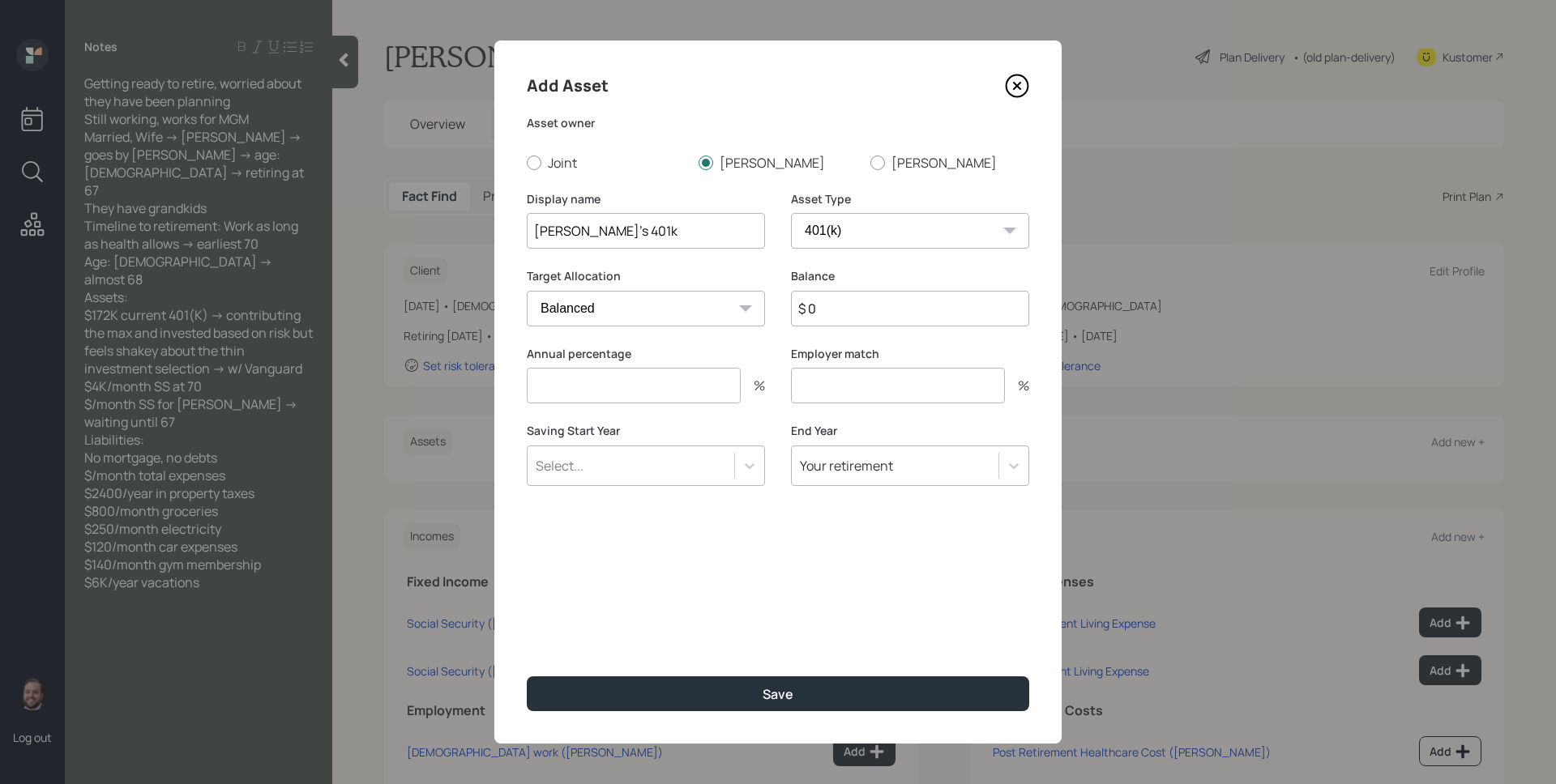
click at [855, 309] on input "$ 0" at bounding box center [910, 308] width 238 height 35
type input "$ 172,000"
type input "0"
click at [527, 677] on button "Save" at bounding box center [778, 694] width 502 height 35
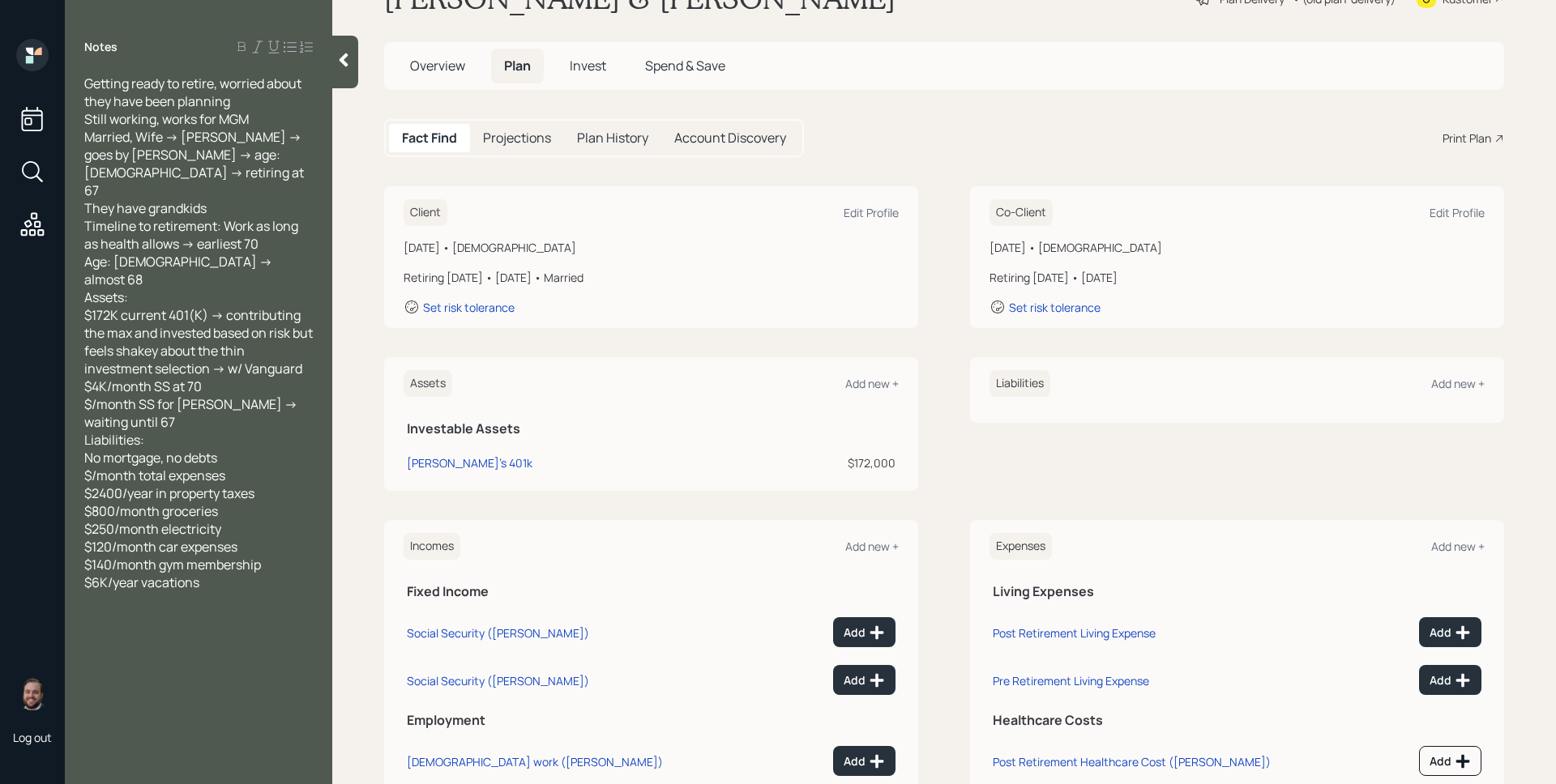
scroll to position [73, 0]
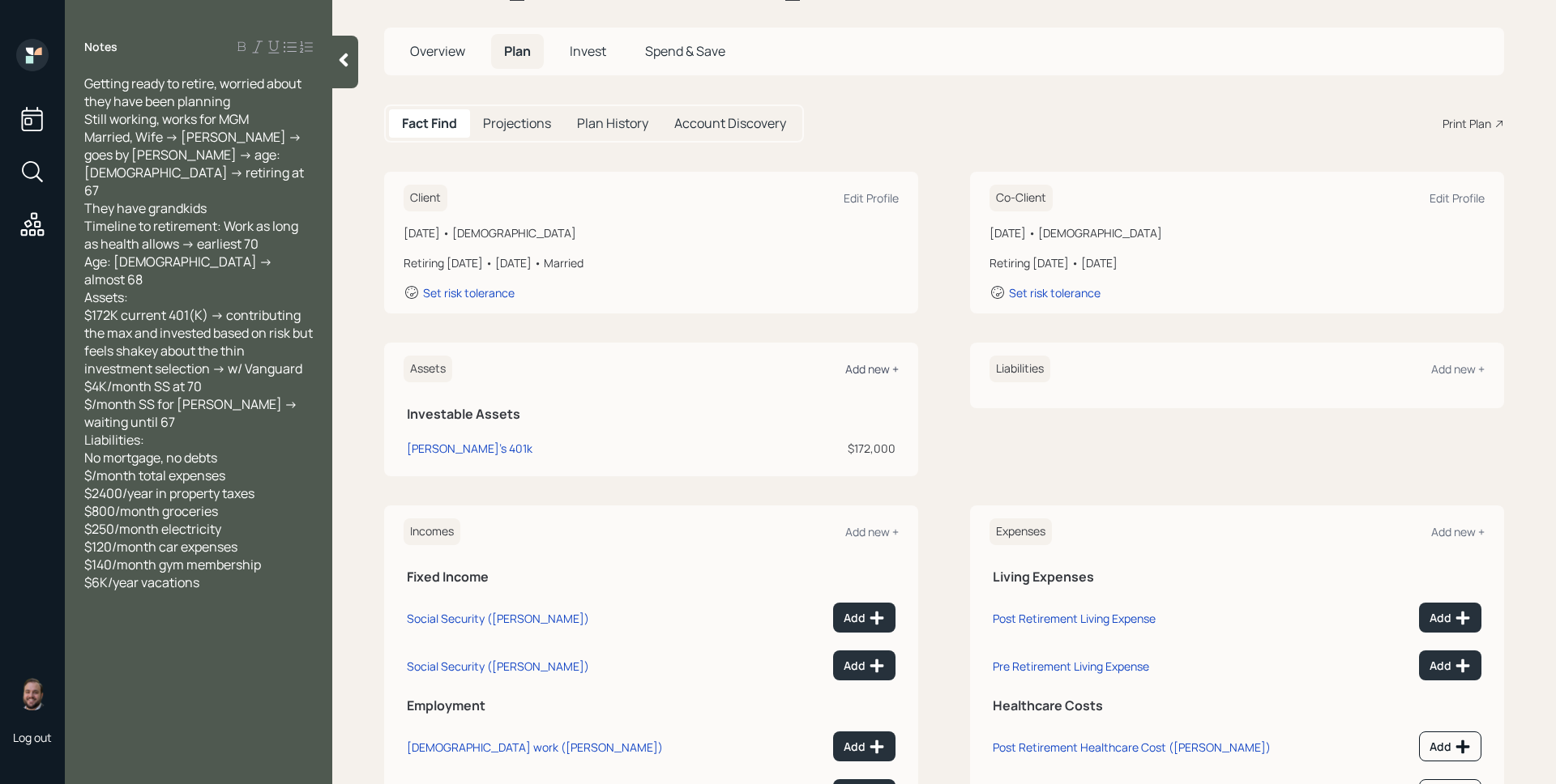
click at [873, 367] on div "Add new +" at bounding box center [872, 368] width 54 height 15
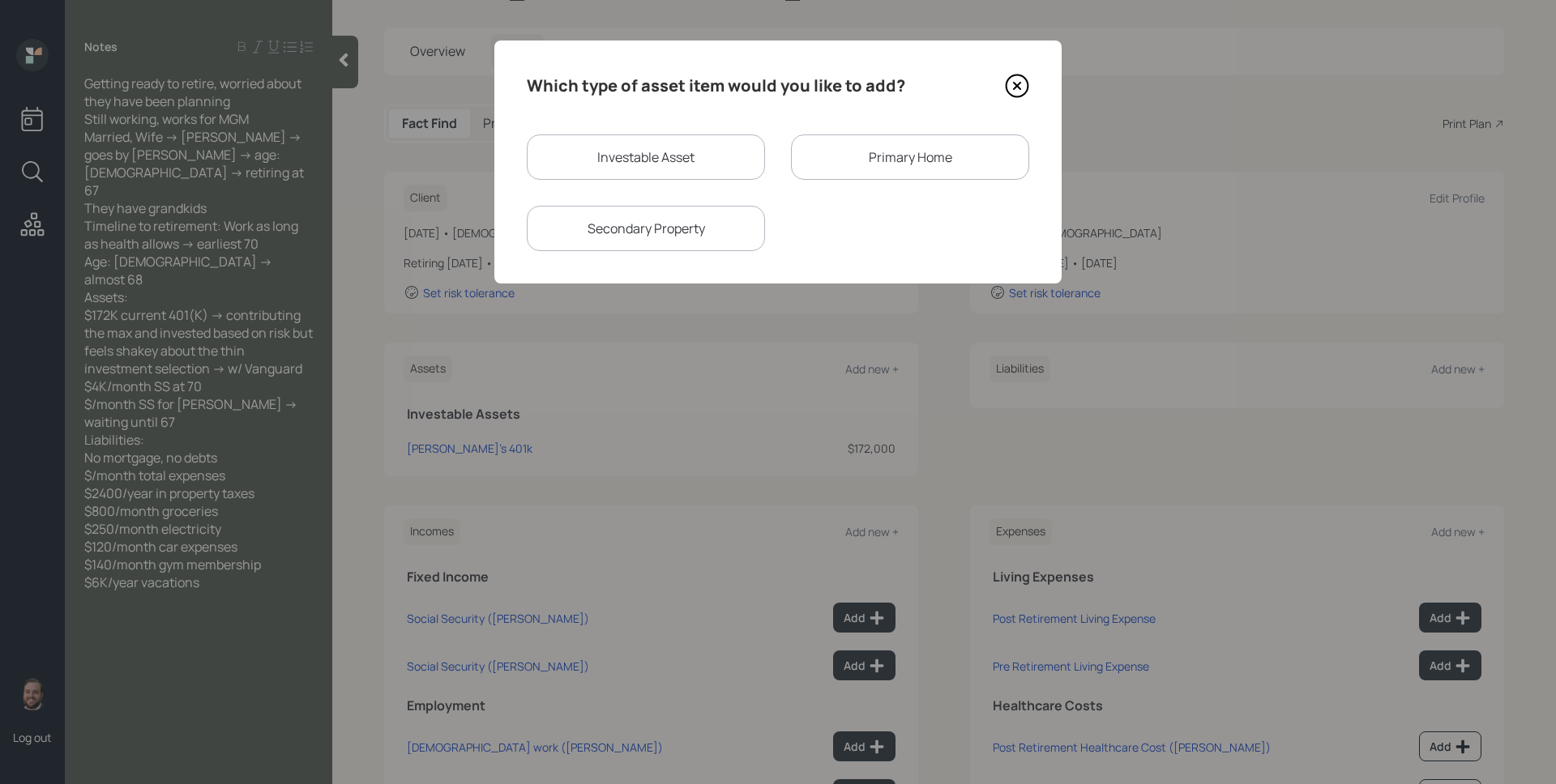
click at [923, 154] on div "Primary Home" at bounding box center [910, 157] width 238 height 45
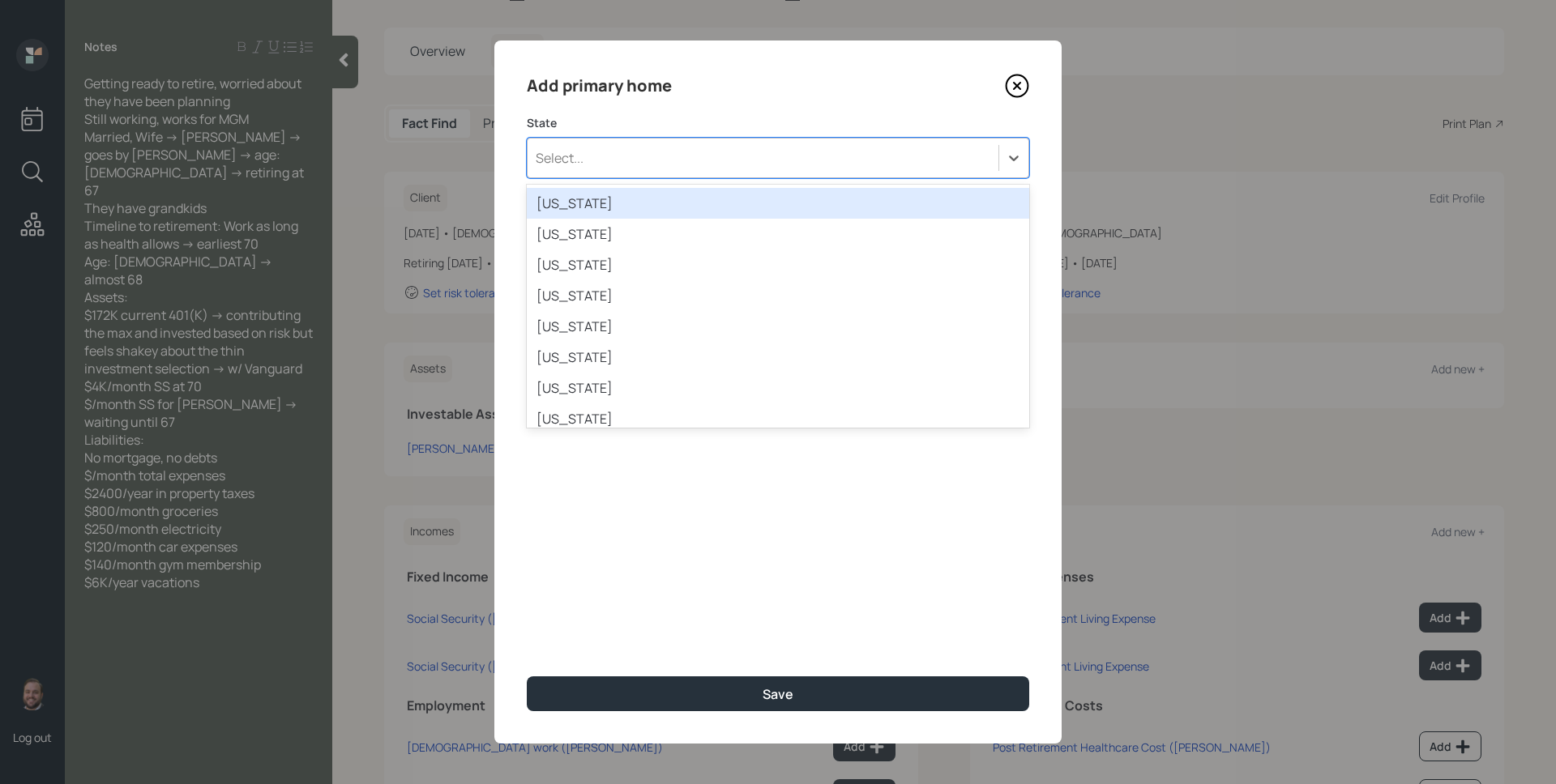
click at [730, 156] on div "Select..." at bounding box center [763, 158] width 471 height 27
type input "nev"
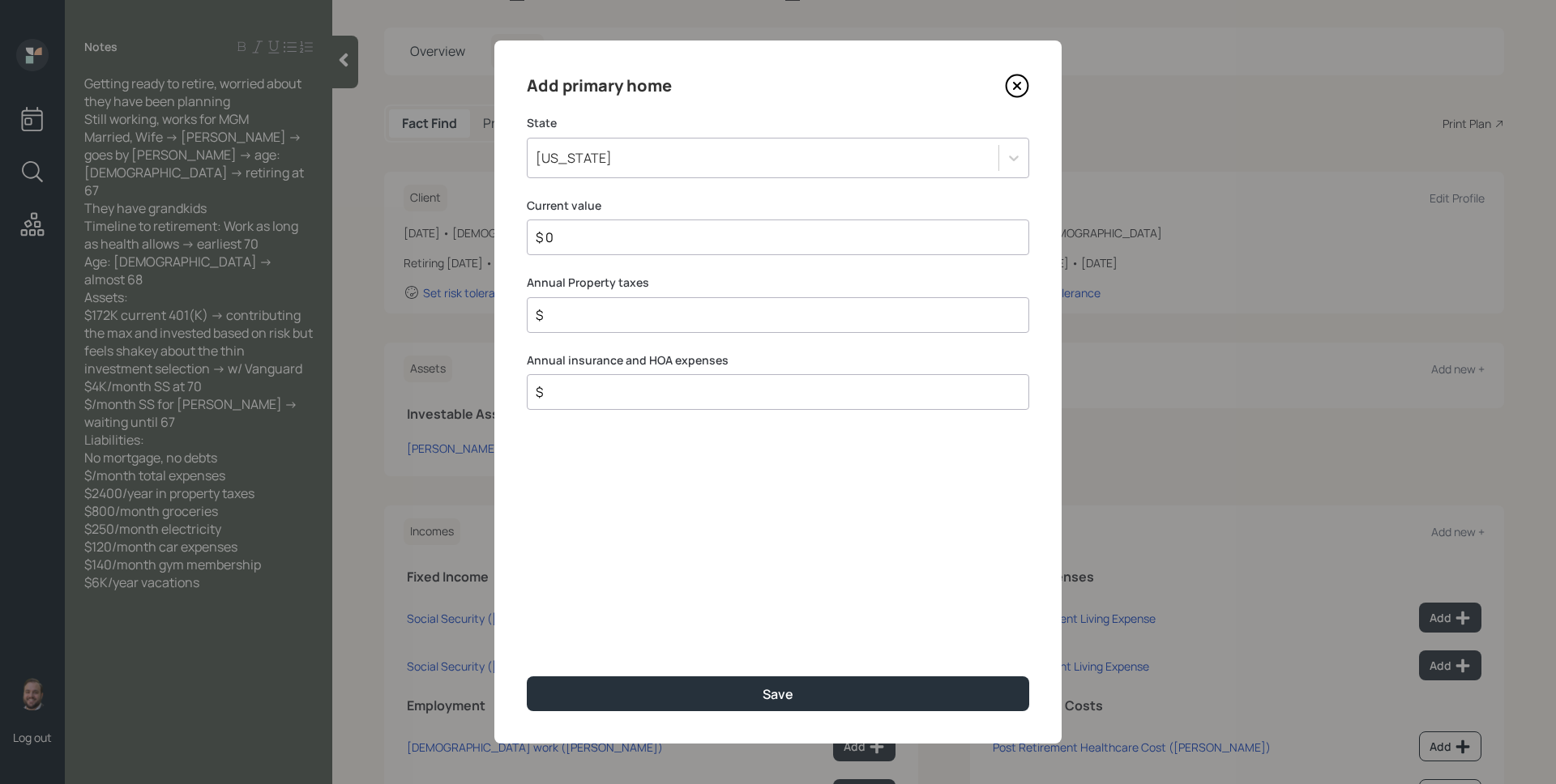
type input "$ 0"
type input "$ 2,400"
click at [527, 677] on button "Save" at bounding box center [778, 694] width 502 height 35
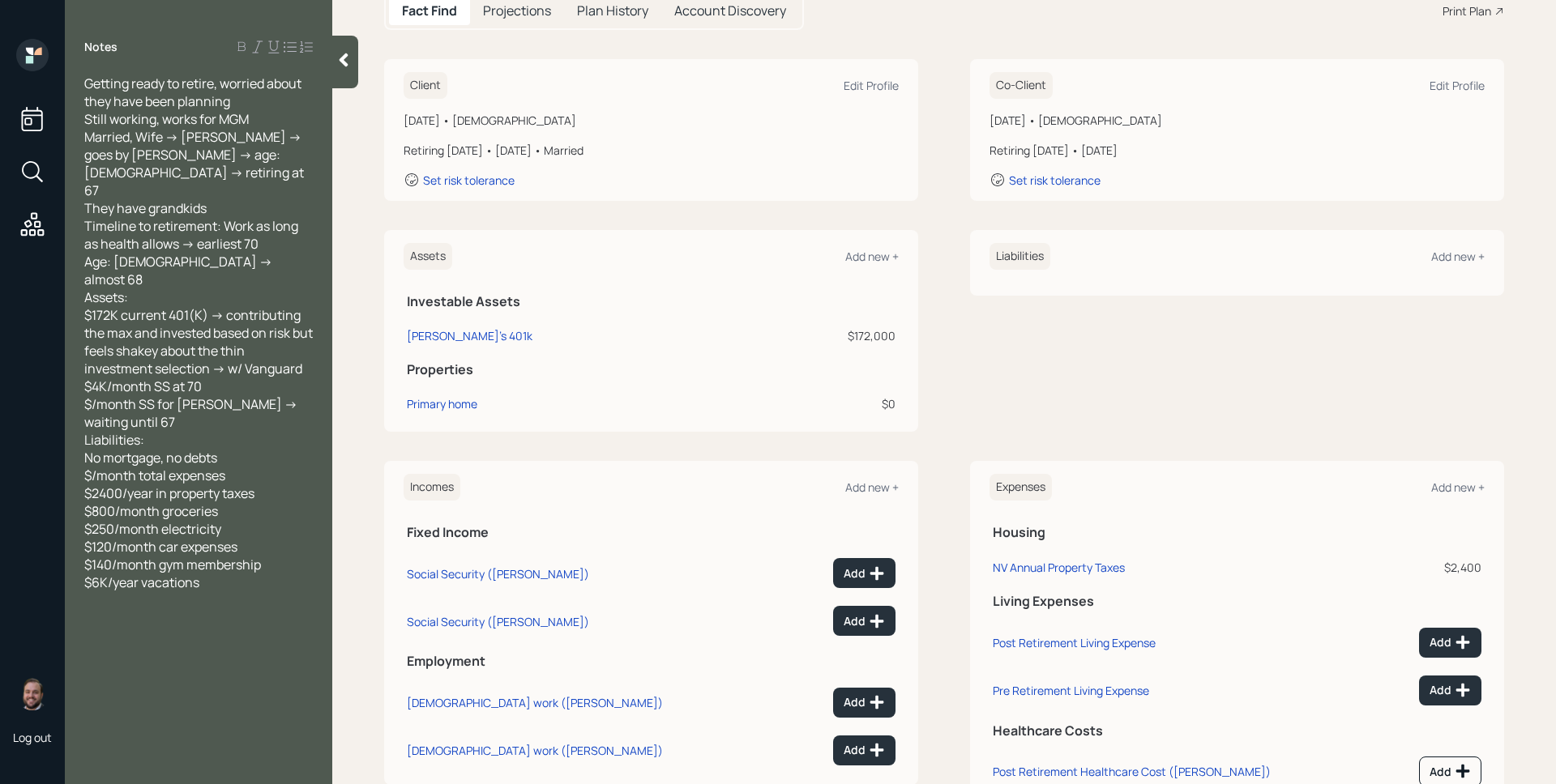
scroll to position [294, 0]
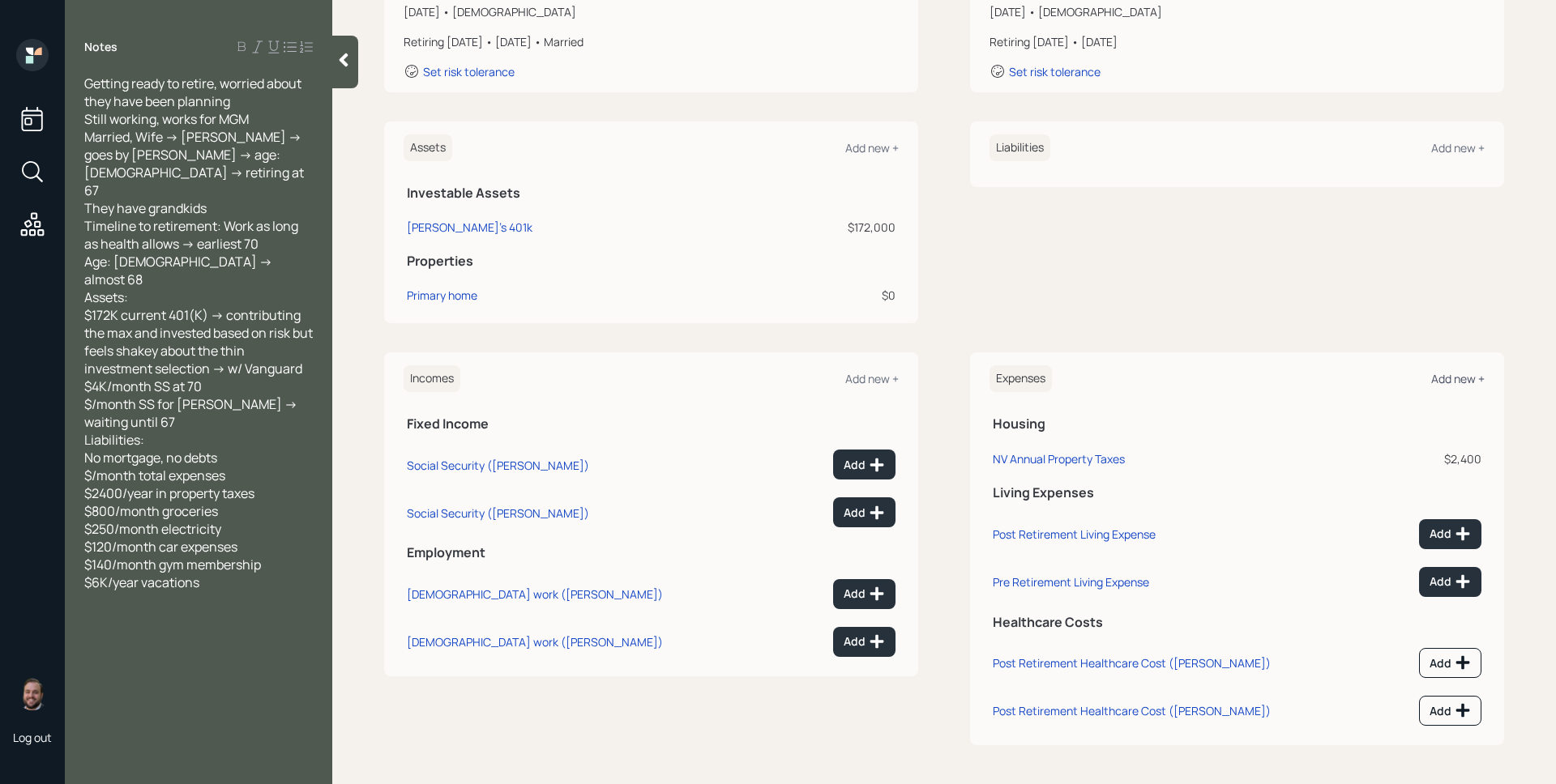
click at [1454, 382] on div "Add new +" at bounding box center [1458, 378] width 54 height 15
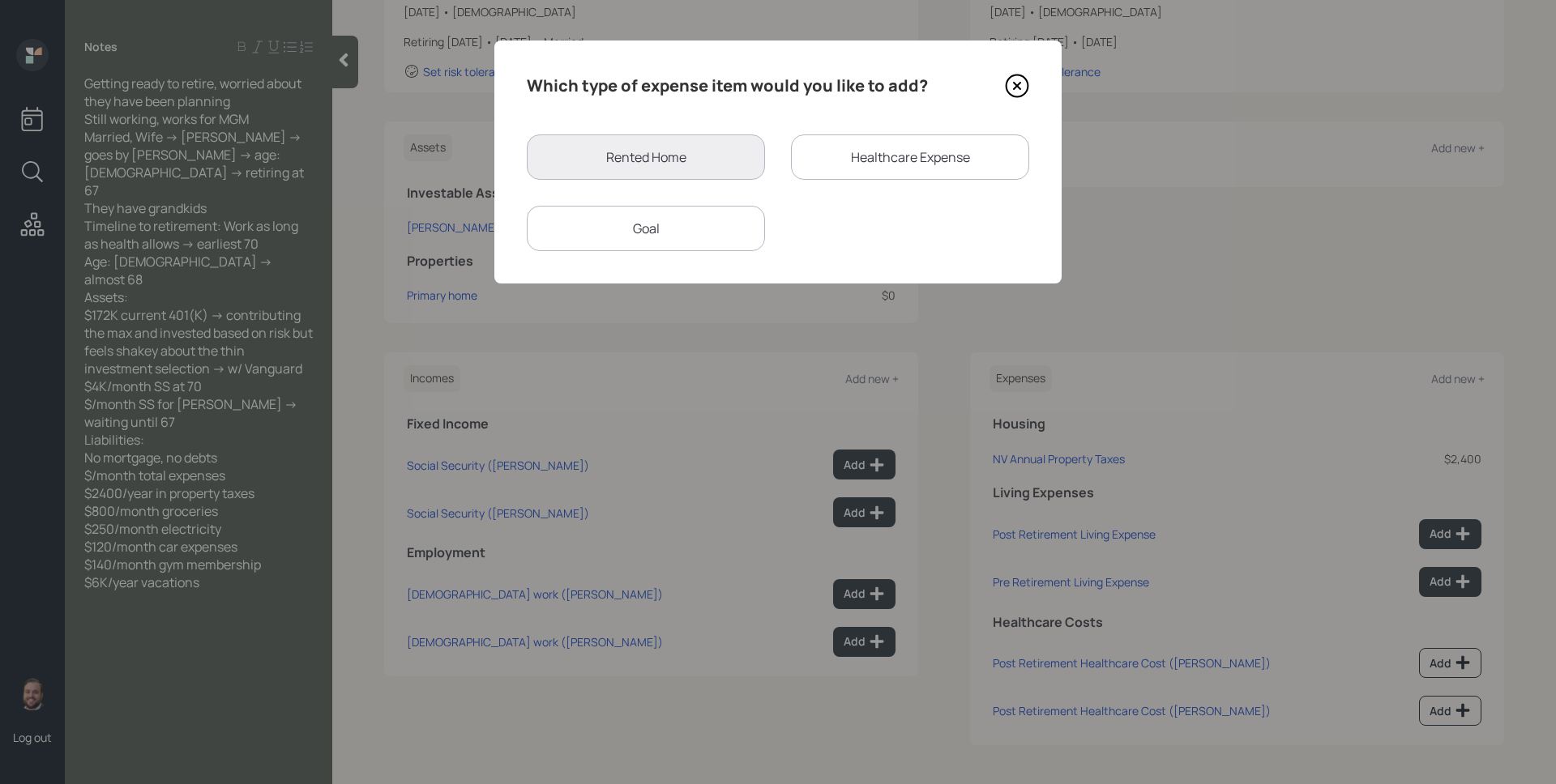
click at [723, 226] on div "Goal" at bounding box center [646, 228] width 238 height 45
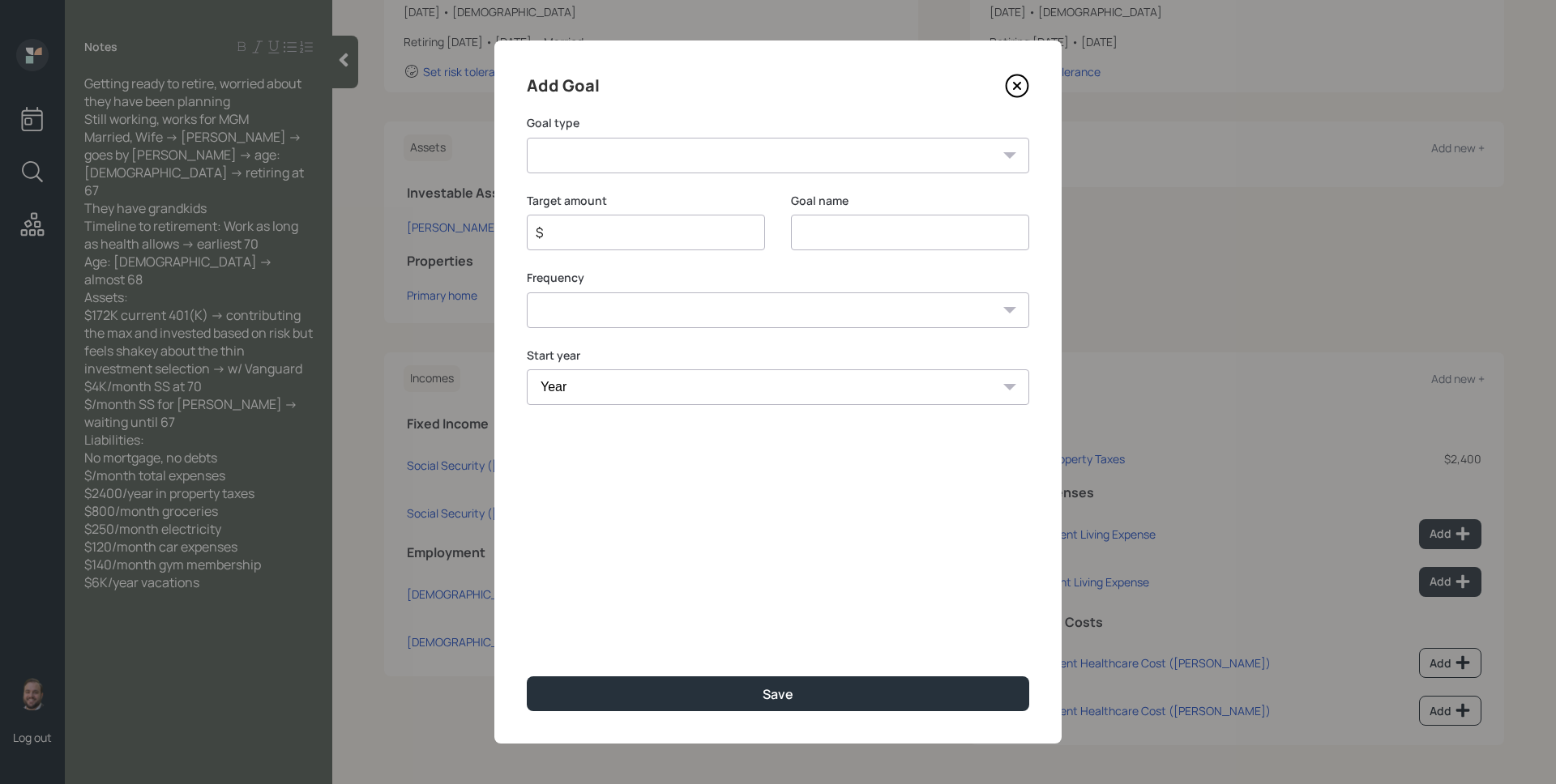
click at [654, 151] on select "Create an emergency fund Donate to charity Purchase a home Make a purchase Supp…" at bounding box center [778, 155] width 502 height 35
select select "vacation"
click at [527, 137] on select "Create an emergency fund Donate to charity Purchase a home Make a purchase Supp…" at bounding box center [778, 155] width 502 height 35
type input "Plan for travel"
click at [673, 236] on input "$" at bounding box center [640, 232] width 211 height 19
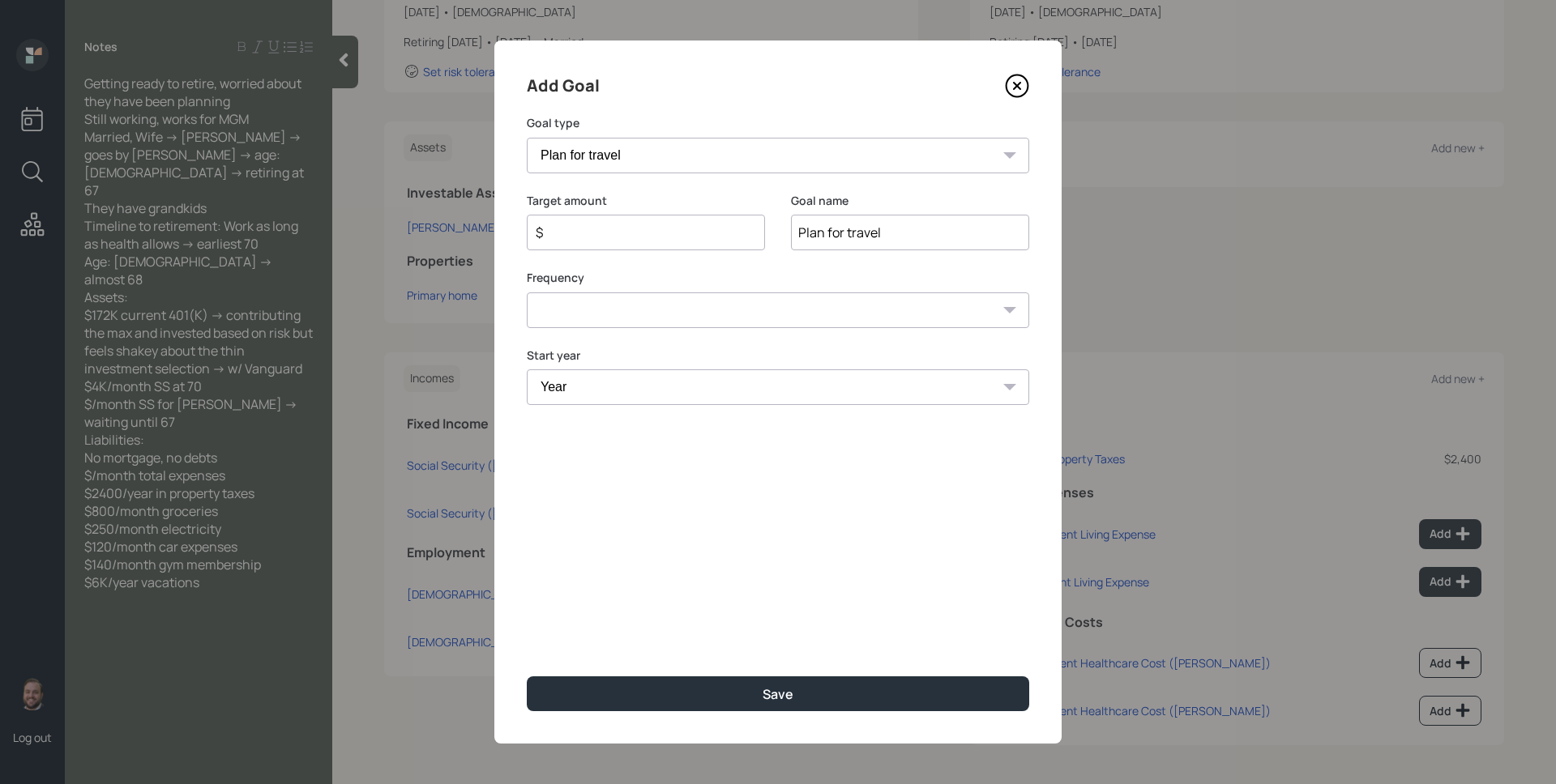
click at [673, 236] on input "$" at bounding box center [640, 232] width 211 height 19
type input "$ 6,000"
select select "1"
click at [527, 293] on select "One time Every 1 year Every 2 years Every 3 years Every 4 years Every 5 years E…" at bounding box center [778, 310] width 502 height 35
select select "2025"
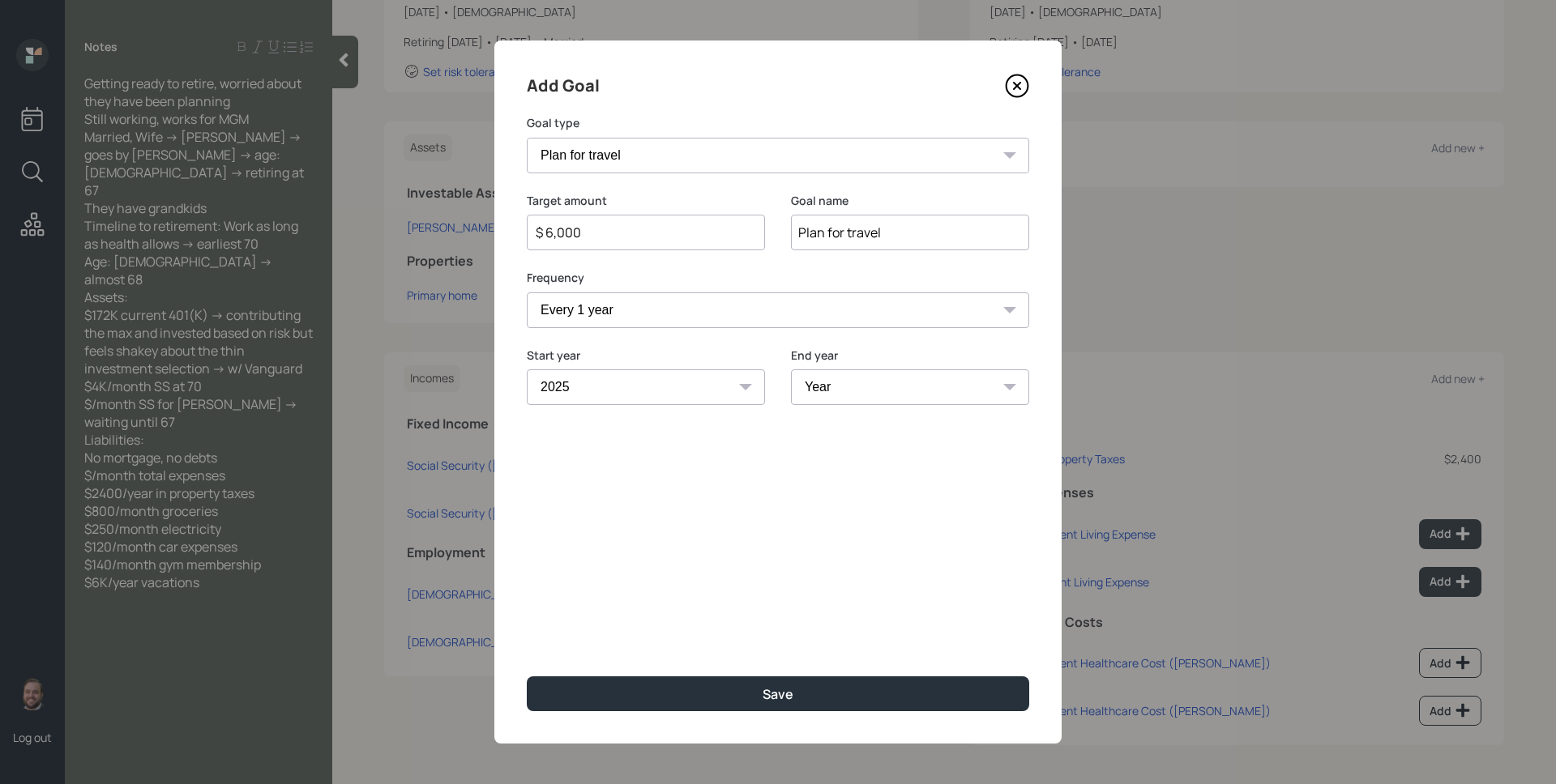
click at [527, 369] on select "Year [DATE] 2026 2027 2028 2029 2030 2031 2032 2033 2034 2035 2036 2037 2038 20…" at bounding box center [646, 387] width 238 height 35
select select "2051"
click at [791, 369] on select "Year [DATE] 2026 2027 2028 2029 2030 2031 2032 2033 2034 2035 2036 2037 2038 20…" at bounding box center [910, 387] width 238 height 35
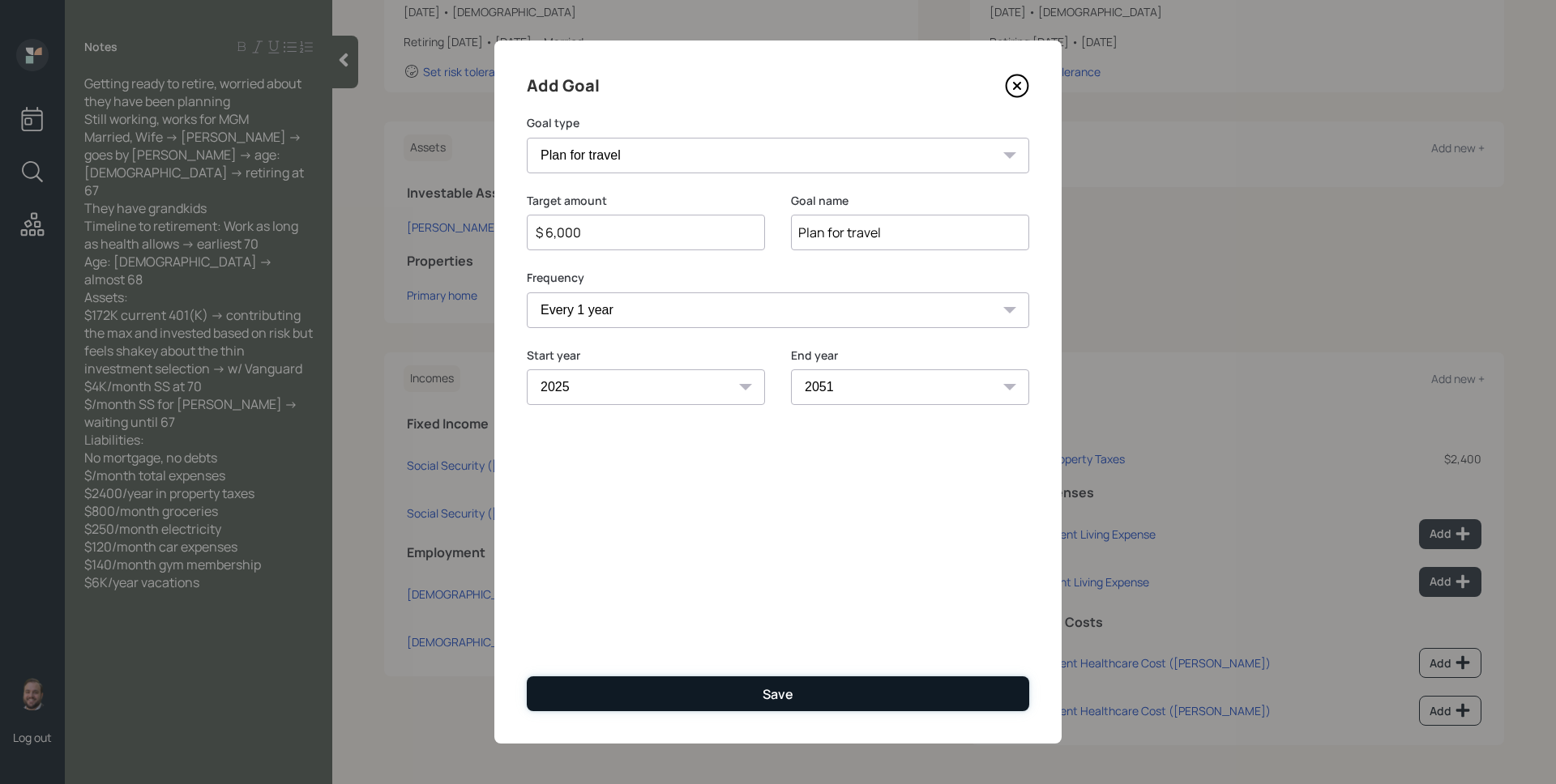
click at [801, 690] on button "Save" at bounding box center [778, 694] width 502 height 35
type input "$"
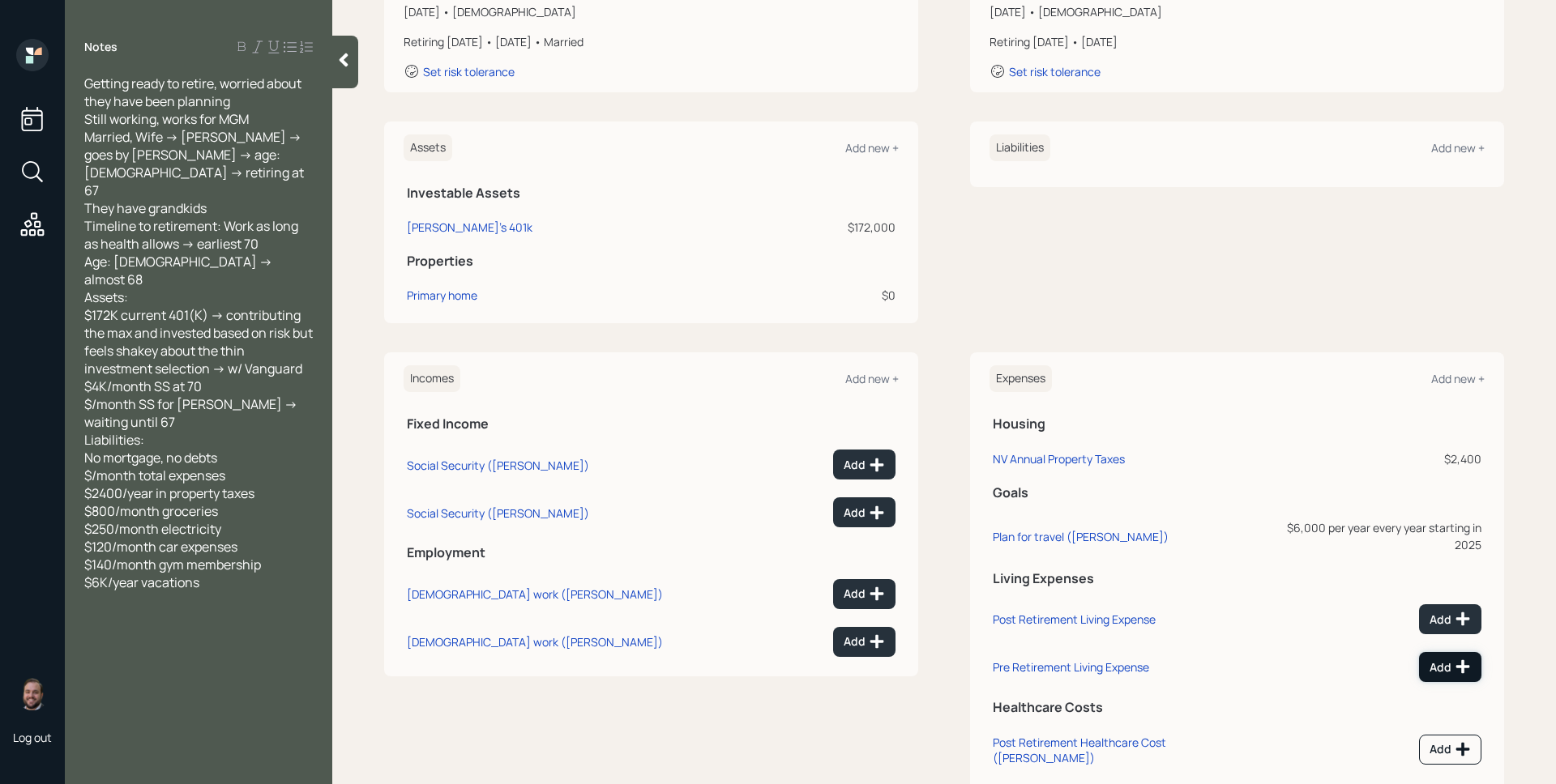
click at [1437, 658] on div "Add" at bounding box center [1450, 667] width 41 height 16
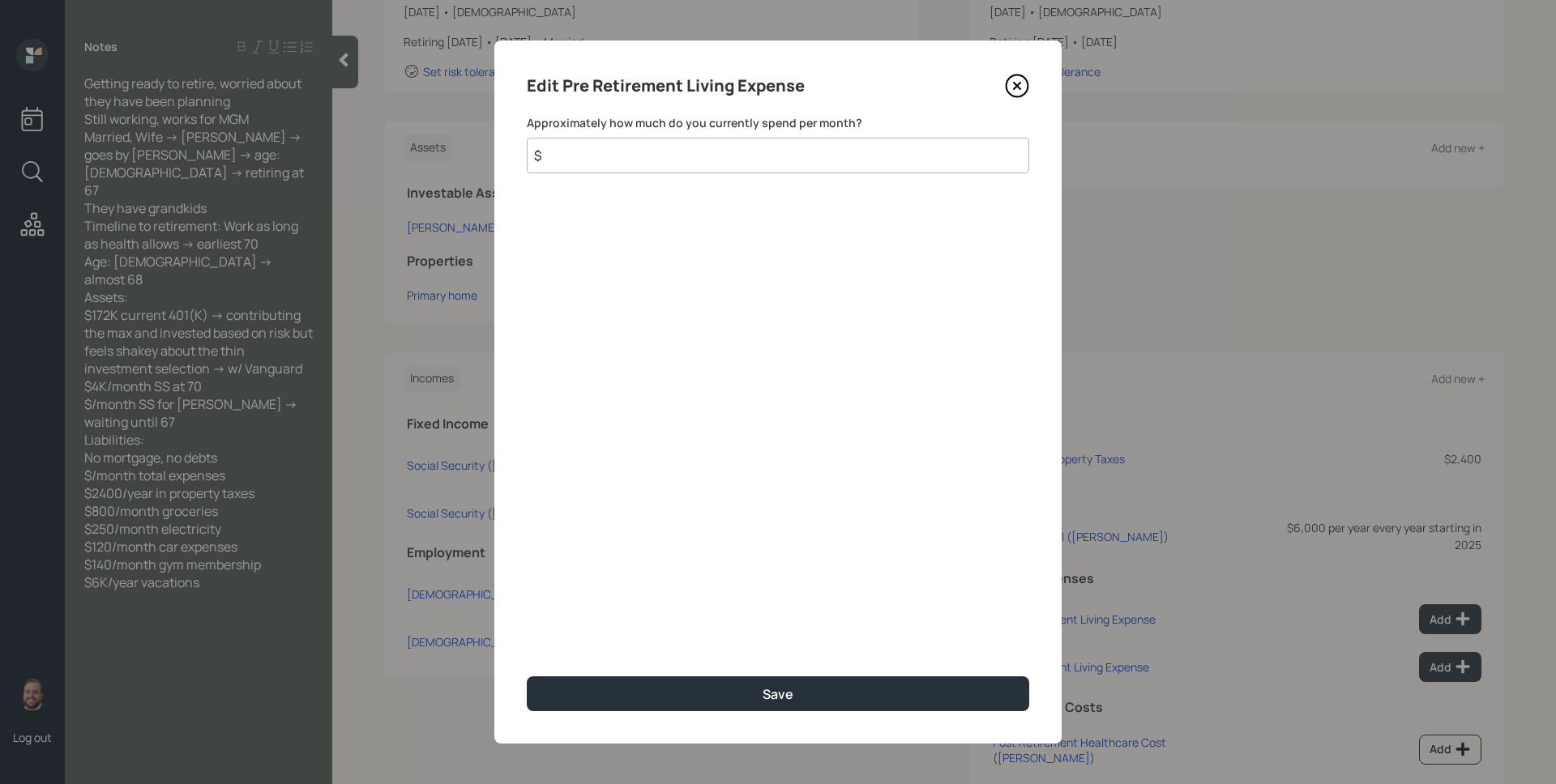
click at [692, 152] on input "$" at bounding box center [778, 155] width 502 height 35
type input "$ 1,310"
click at [527, 677] on button "Save" at bounding box center [778, 694] width 502 height 35
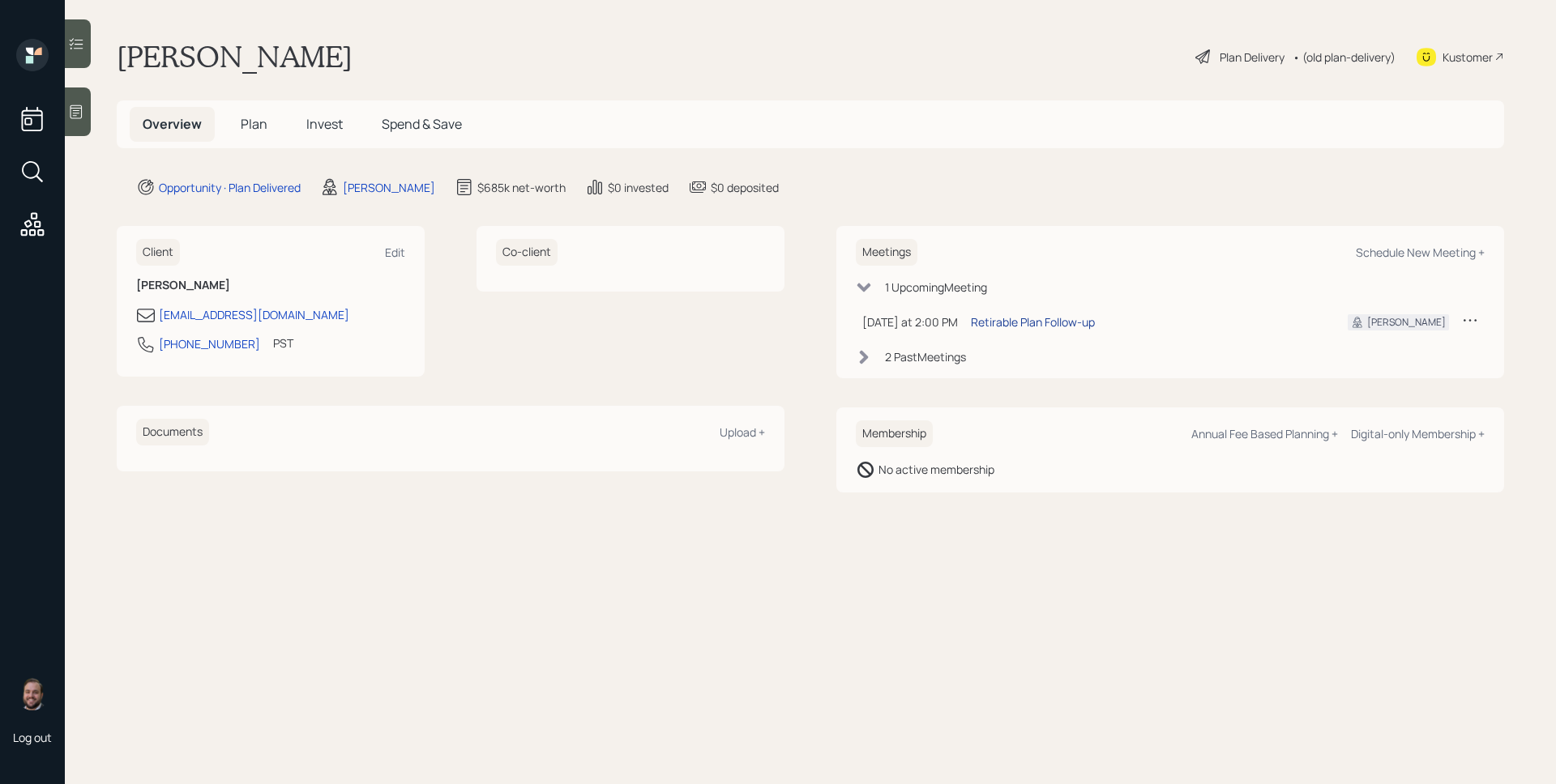
click at [1060, 322] on div "Retirable Plan Follow-up" at bounding box center [1033, 322] width 124 height 17
